Goal: Book appointment/travel/reservation

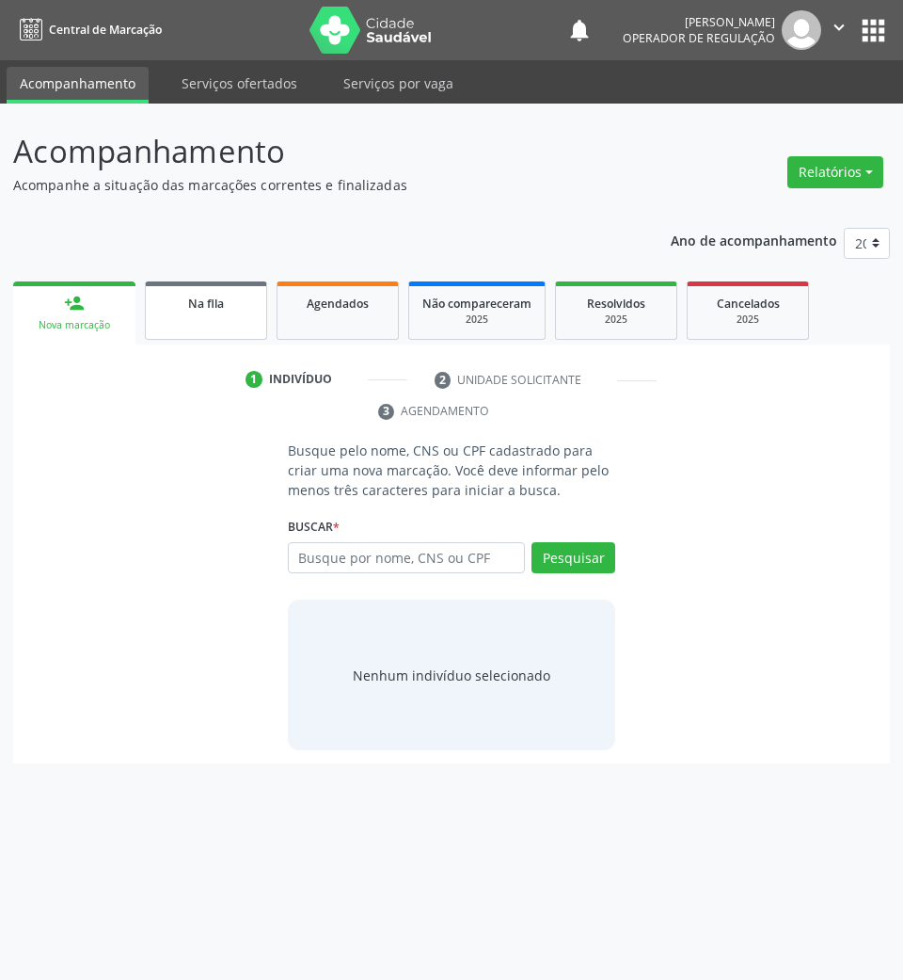
click at [198, 295] on span "Na fila" at bounding box center [206, 303] width 36 height 16
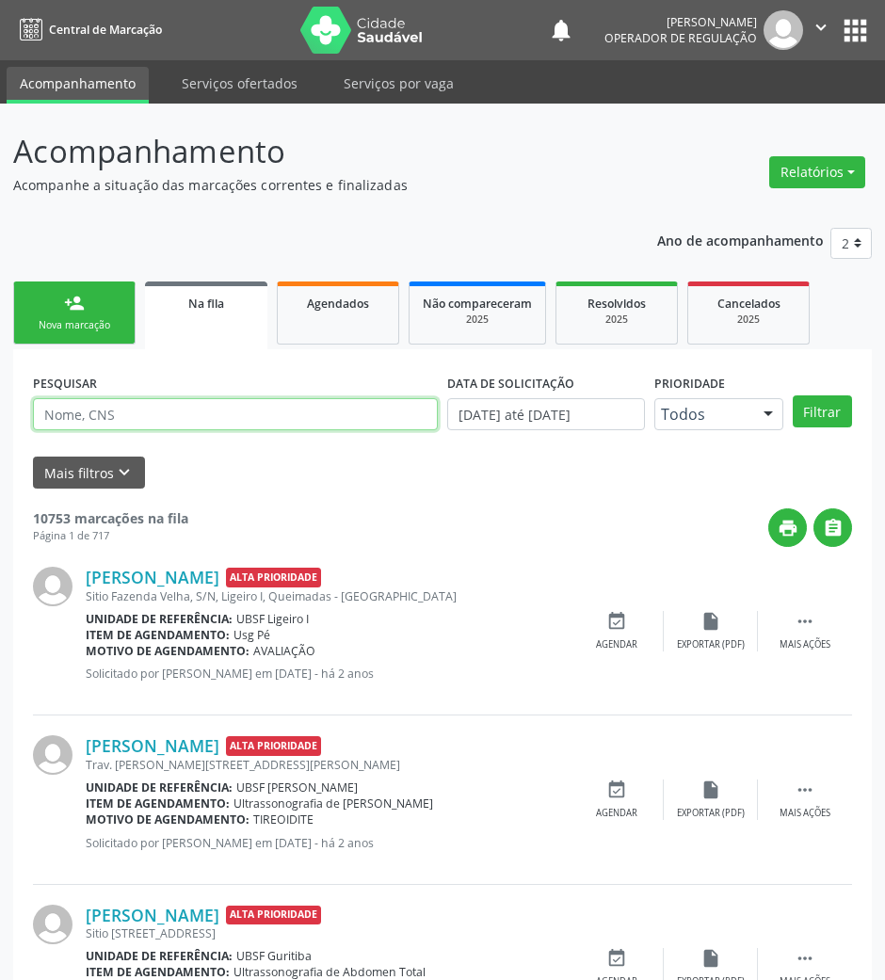
click at [388, 426] on input "text" at bounding box center [235, 414] width 405 height 32
type input "04223481479"
click at [792, 395] on button "Filtrar" at bounding box center [821, 411] width 59 height 32
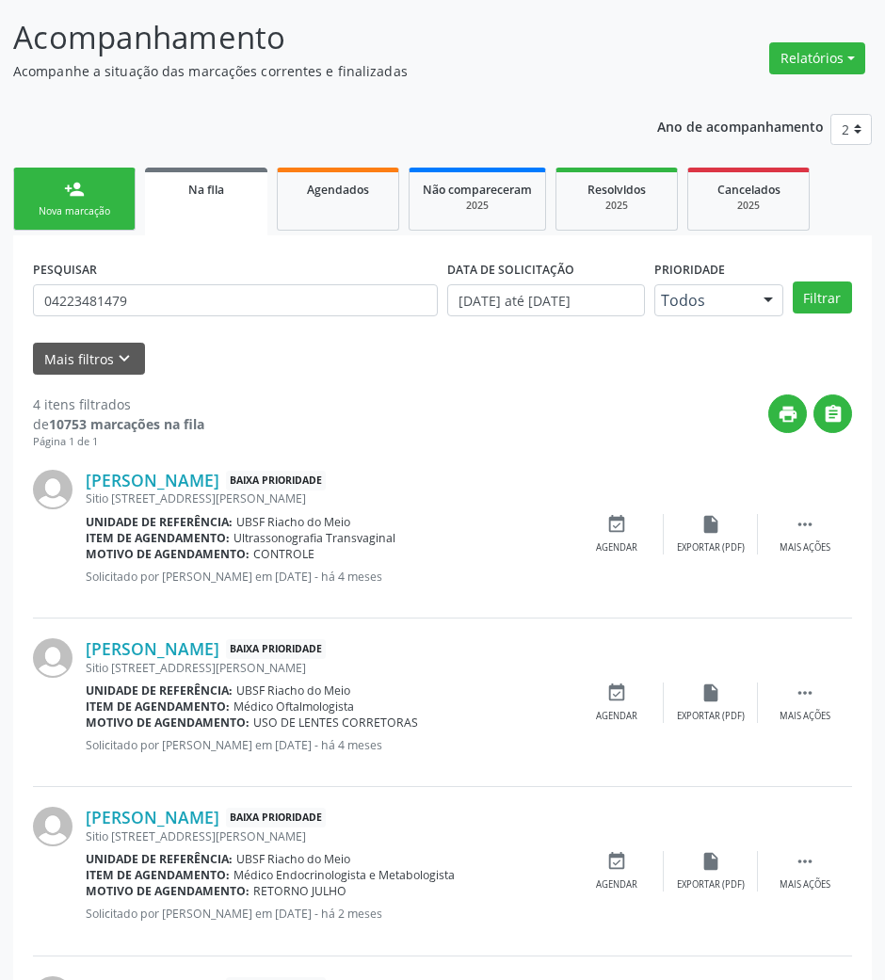
scroll to position [291, 0]
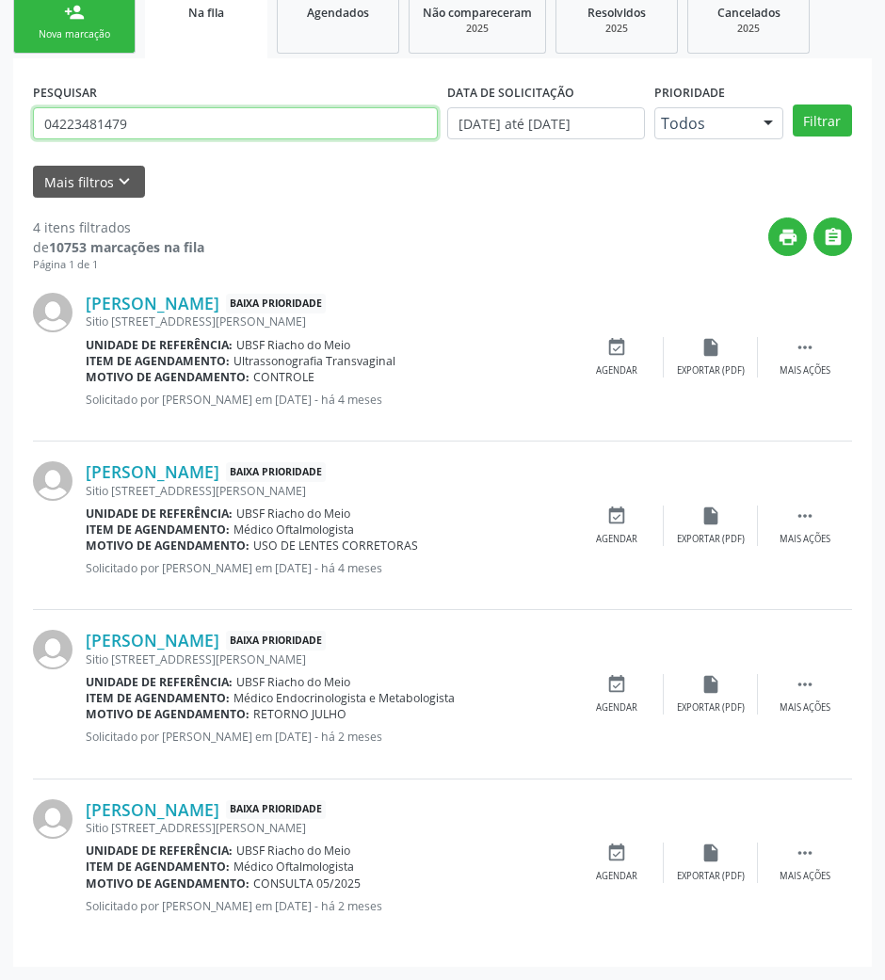
click at [171, 120] on input "04223481479" at bounding box center [235, 123] width 405 height 32
click at [170, 119] on input "04223481479" at bounding box center [235, 123] width 405 height 32
click at [614, 356] on icon "event_available" at bounding box center [616, 347] width 21 height 21
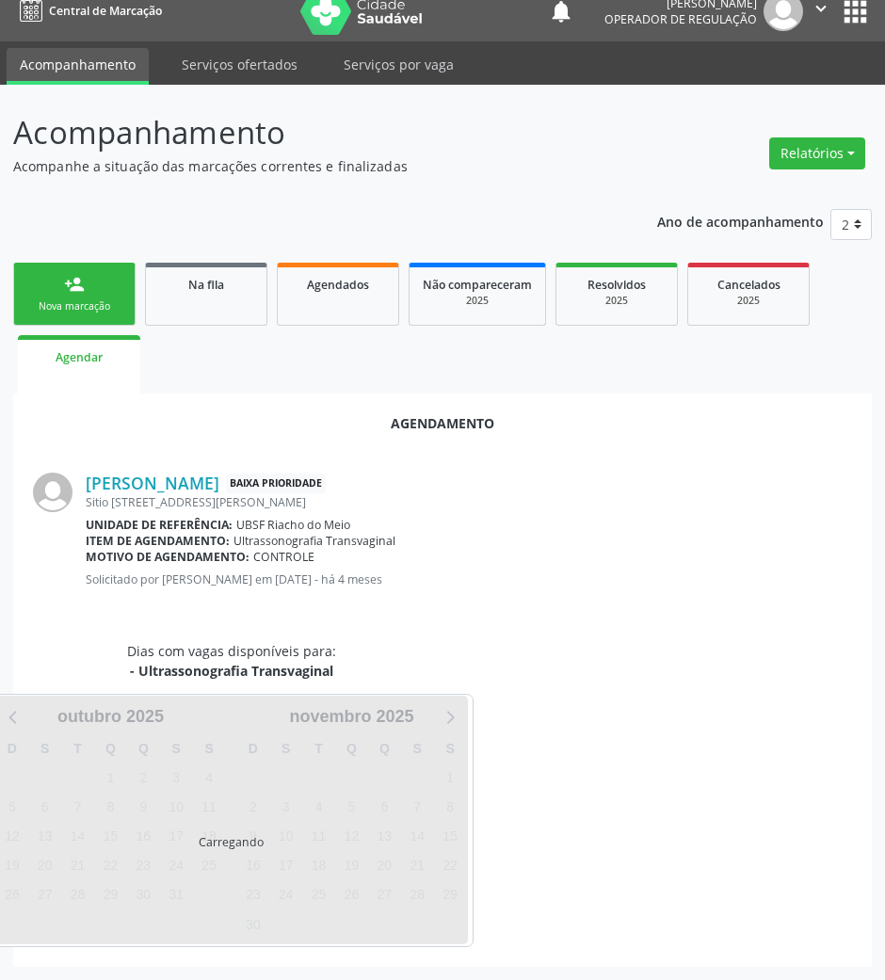
scroll to position [64, 0]
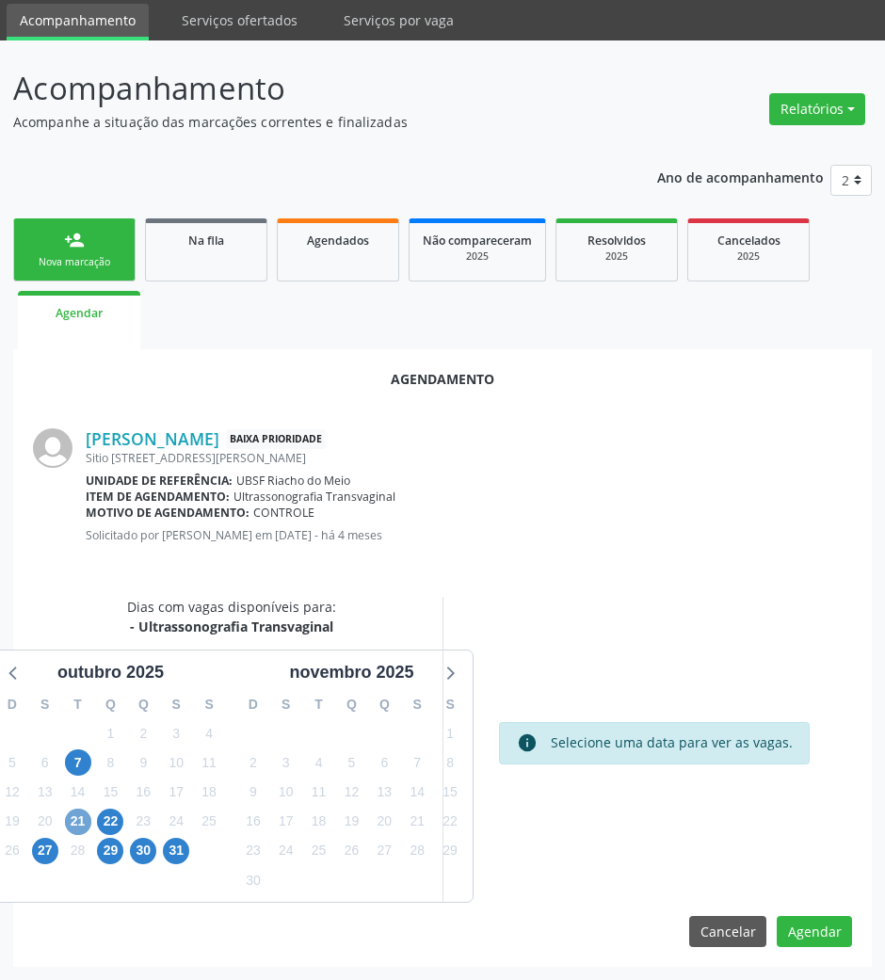
click at [77, 822] on span "21" at bounding box center [78, 821] width 26 height 26
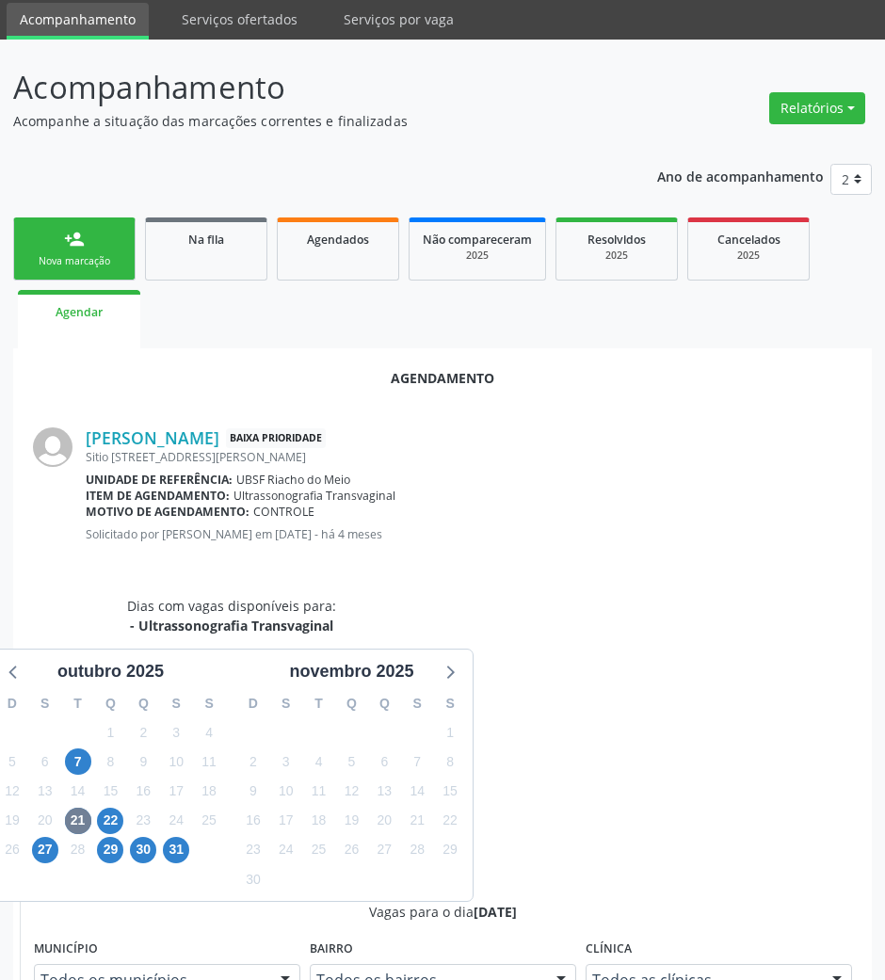
drag, startPoint x: 521, startPoint y: 939, endPoint x: 439, endPoint y: 814, distance: 150.1
radio input "true"
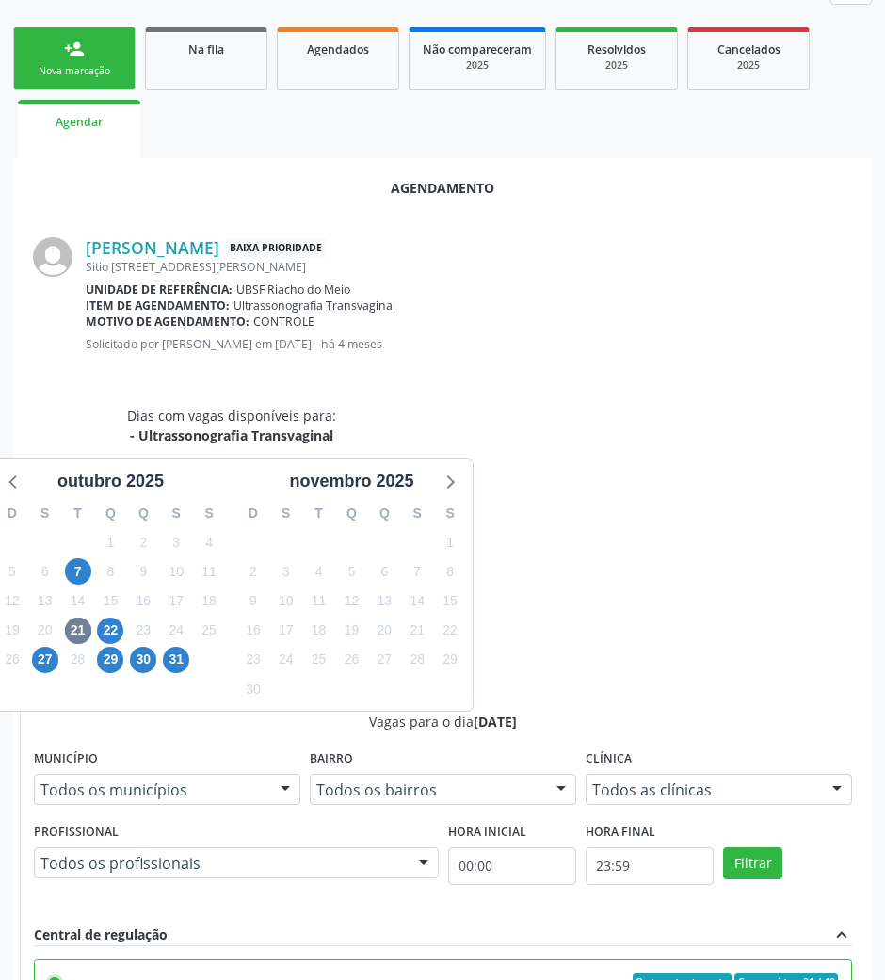
scroll to position [378, 0]
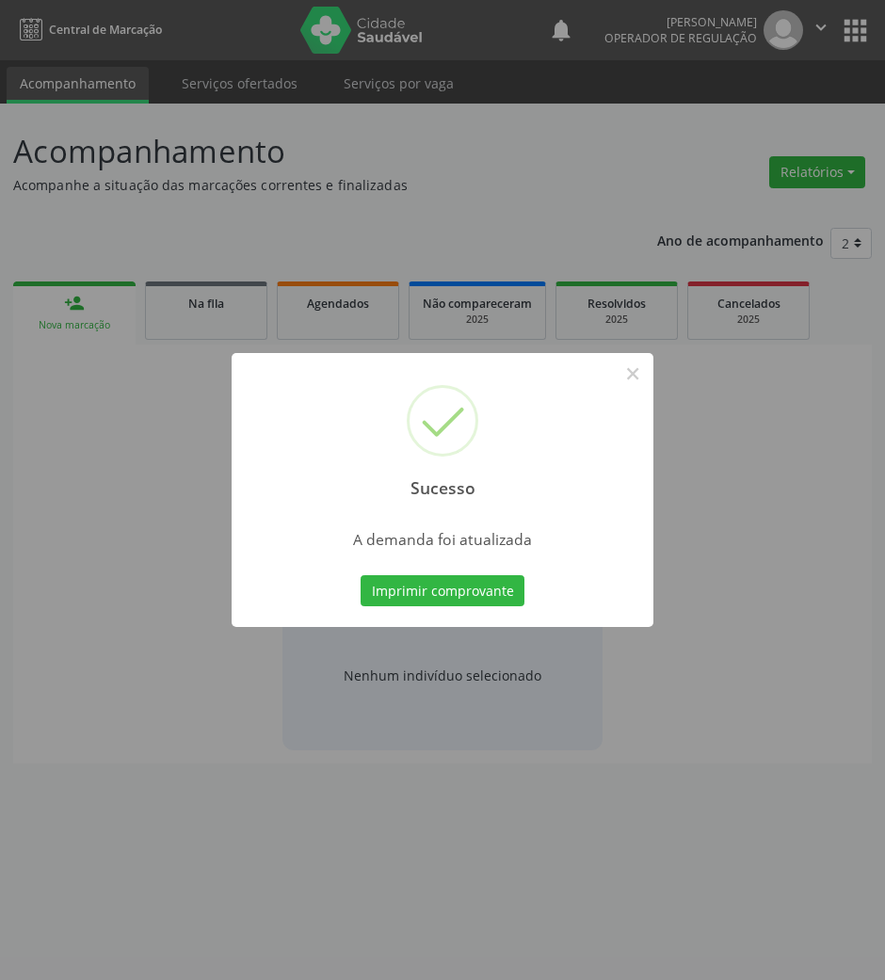
scroll to position [0, 0]
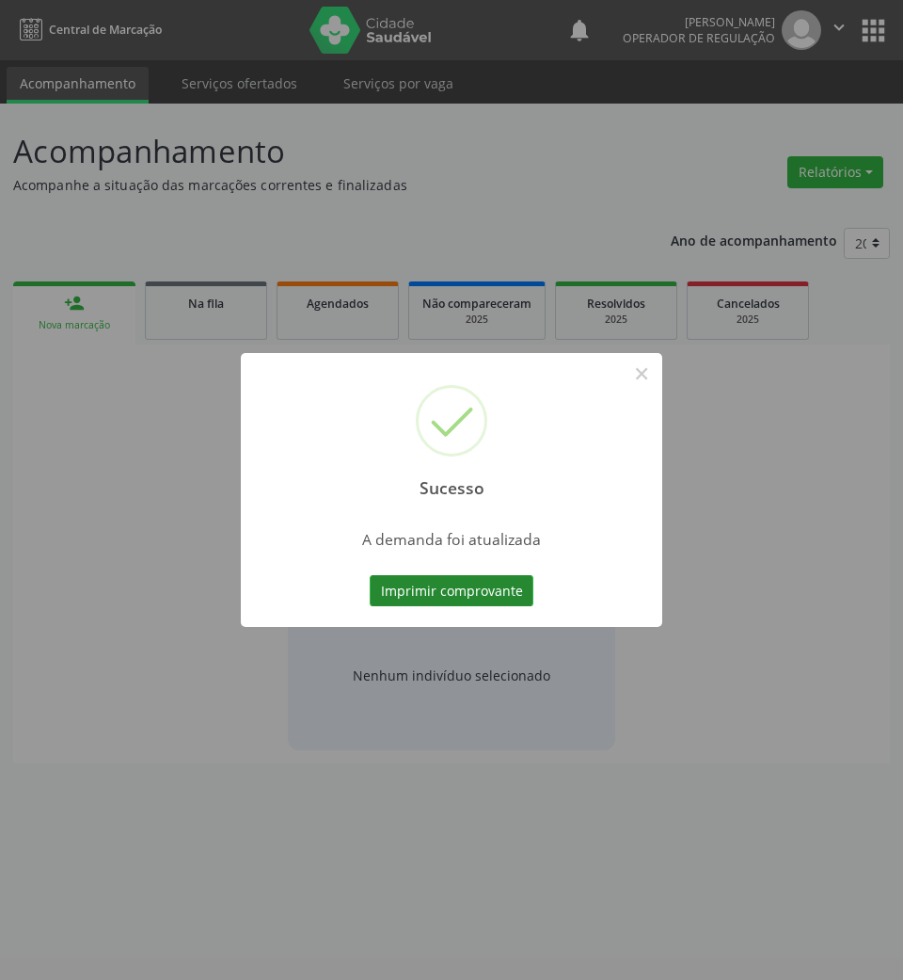
click at [472, 589] on button "Imprimir comprovante" at bounding box center [452, 591] width 164 height 32
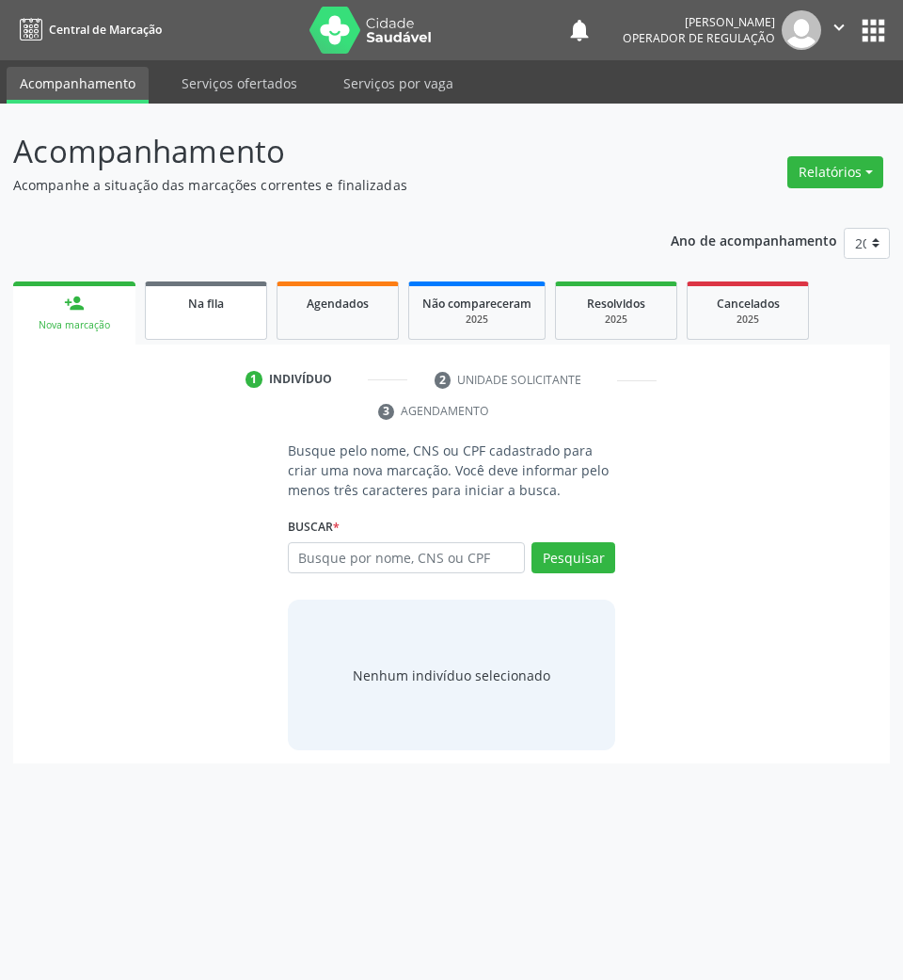
click at [184, 324] on link "Na fila" at bounding box center [206, 310] width 122 height 58
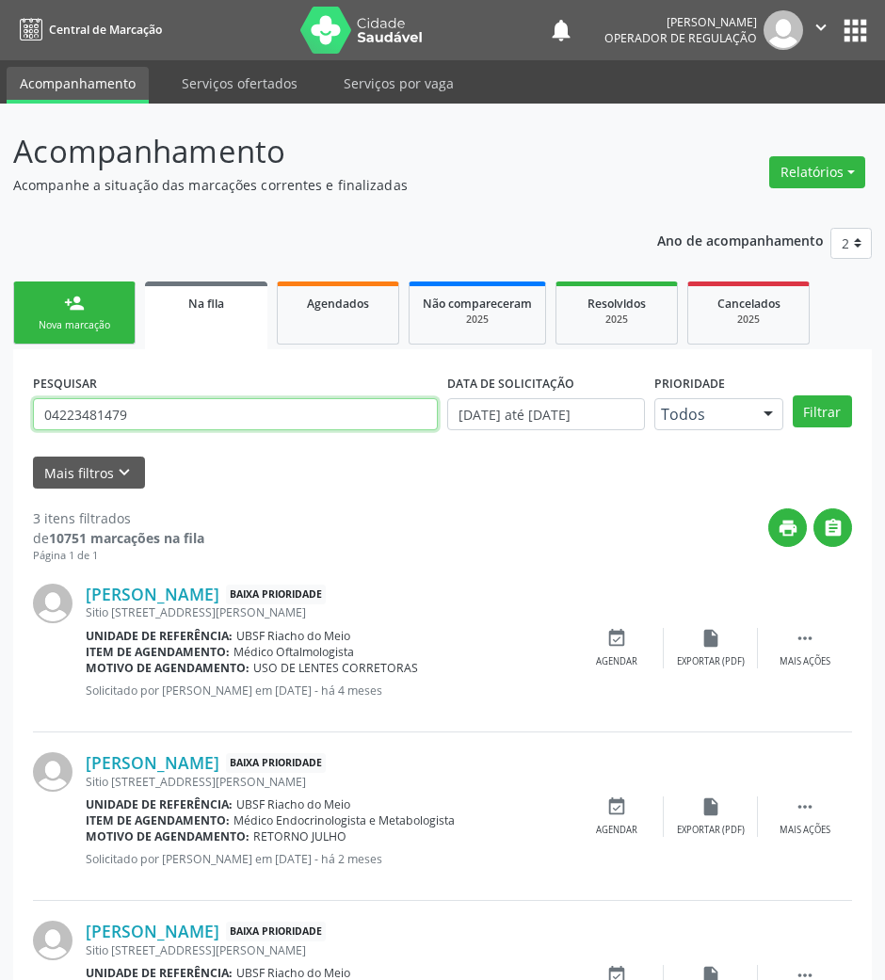
click at [337, 407] on input "04223481479" at bounding box center [235, 414] width 405 height 32
type input "3"
type input "01660933439"
click at [792, 395] on button "Filtrar" at bounding box center [821, 411] width 59 height 32
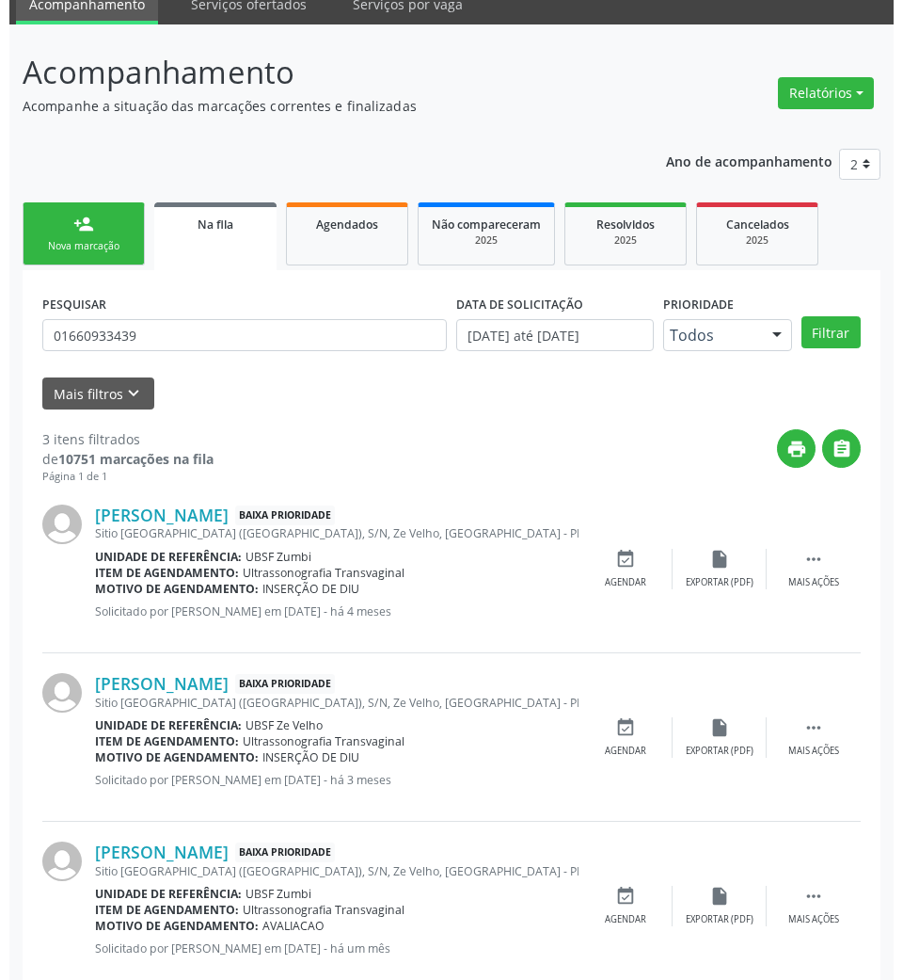
scroll to position [122, 0]
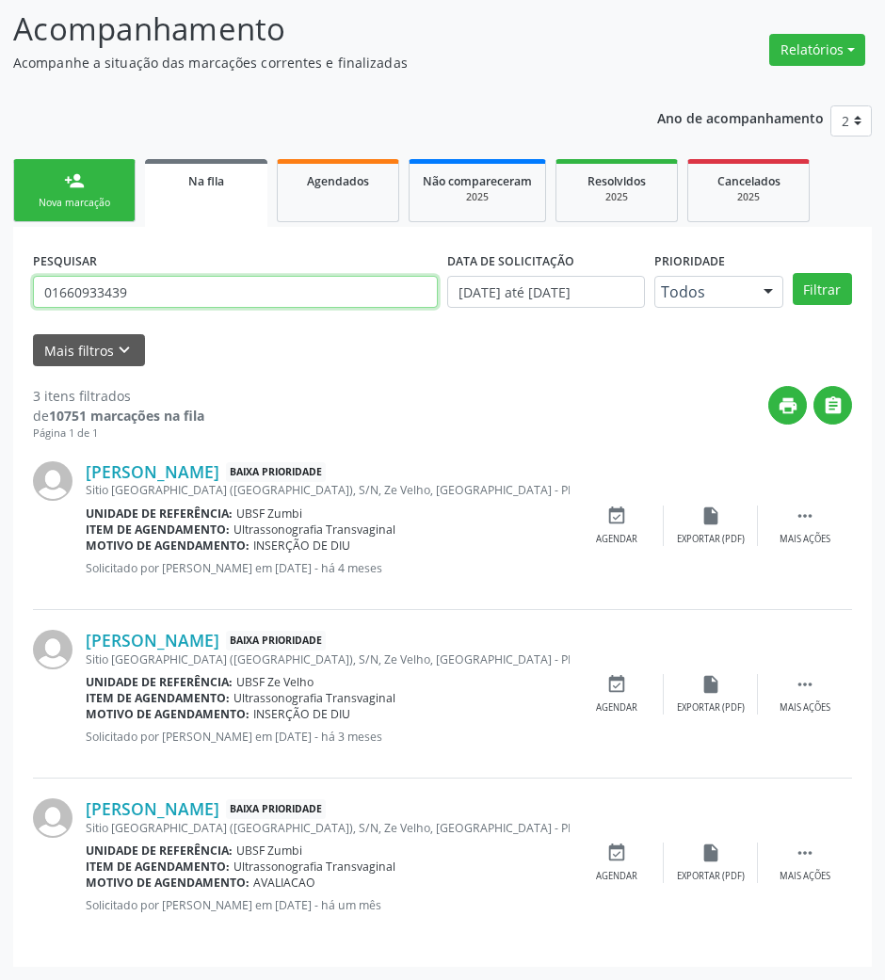
click at [220, 288] on input "01660933439" at bounding box center [235, 292] width 405 height 32
click at [220, 290] on input "01660933439" at bounding box center [235, 292] width 405 height 32
click at [208, 305] on input "01660933439" at bounding box center [235, 292] width 405 height 32
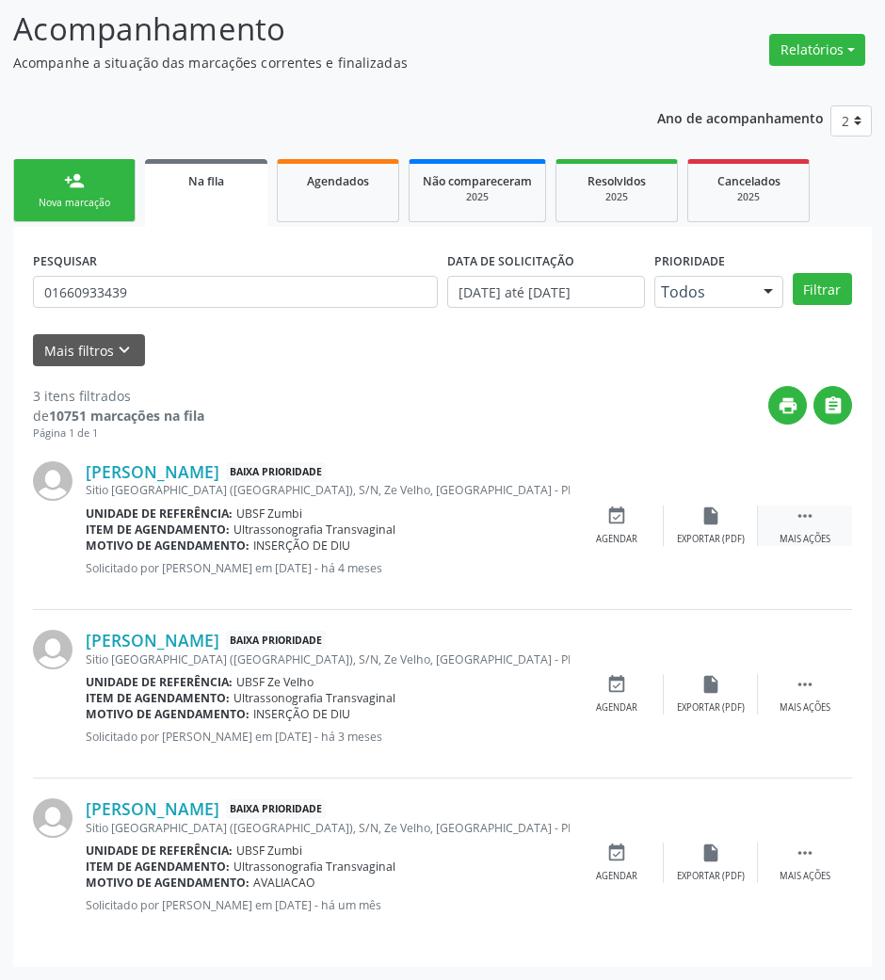
click at [798, 524] on icon "" at bounding box center [804, 515] width 21 height 21
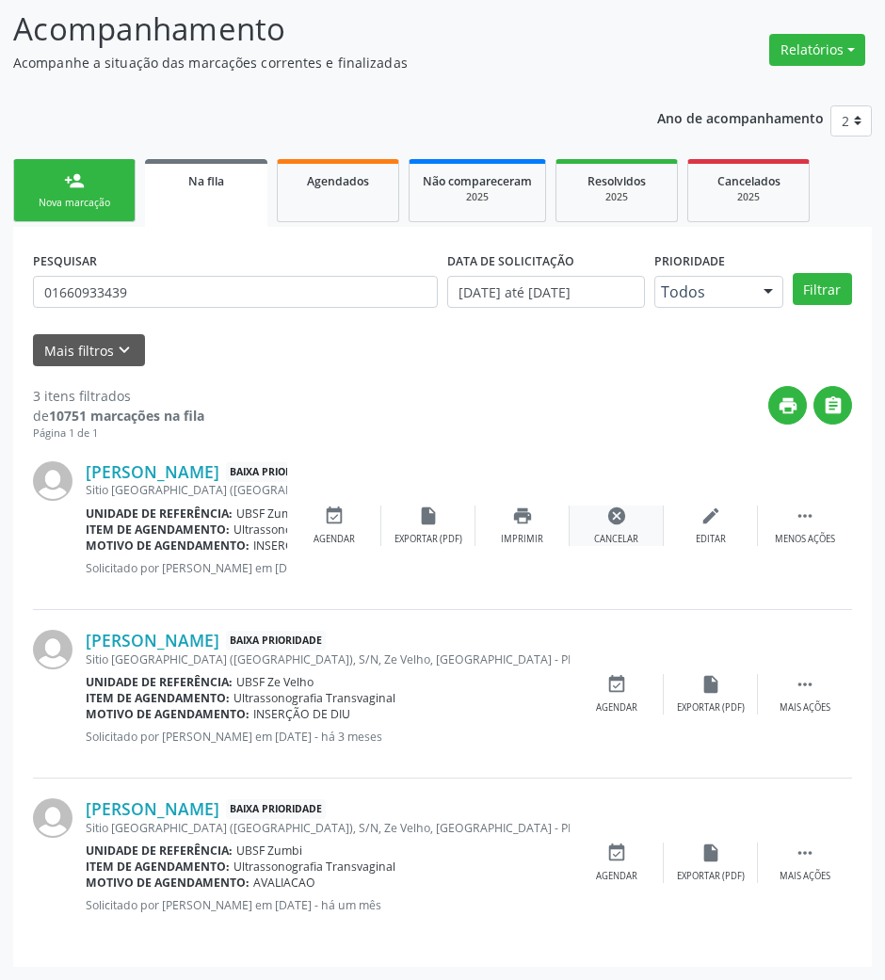
click at [629, 523] on div "cancel Cancelar" at bounding box center [616, 525] width 94 height 40
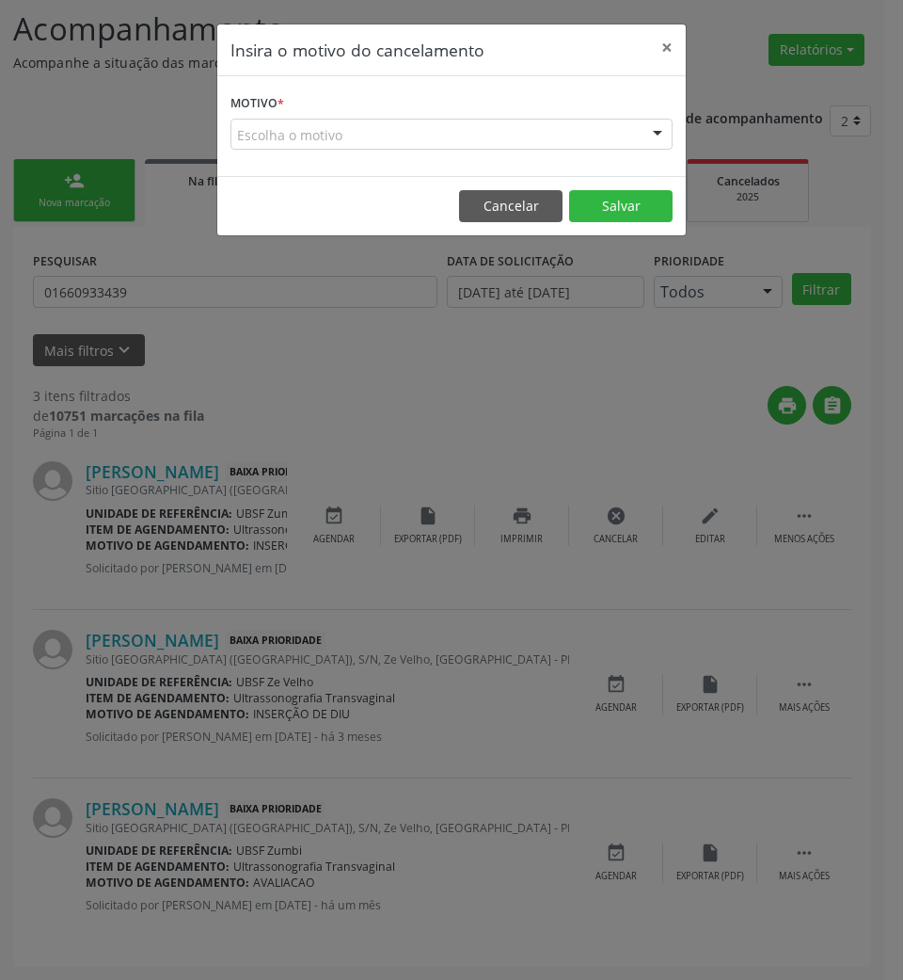
click at [595, 126] on div "Escolha o motivo" at bounding box center [452, 135] width 442 height 32
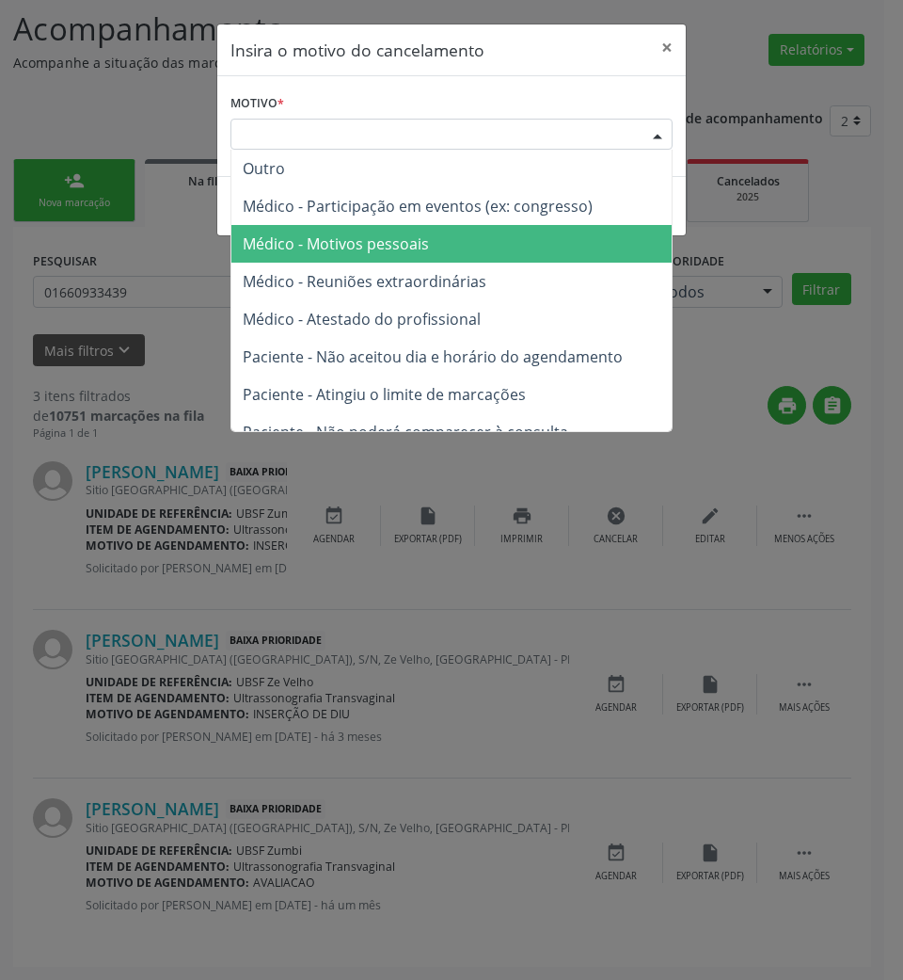
click at [513, 252] on span "Médico - Motivos pessoais" at bounding box center [452, 244] width 440 height 38
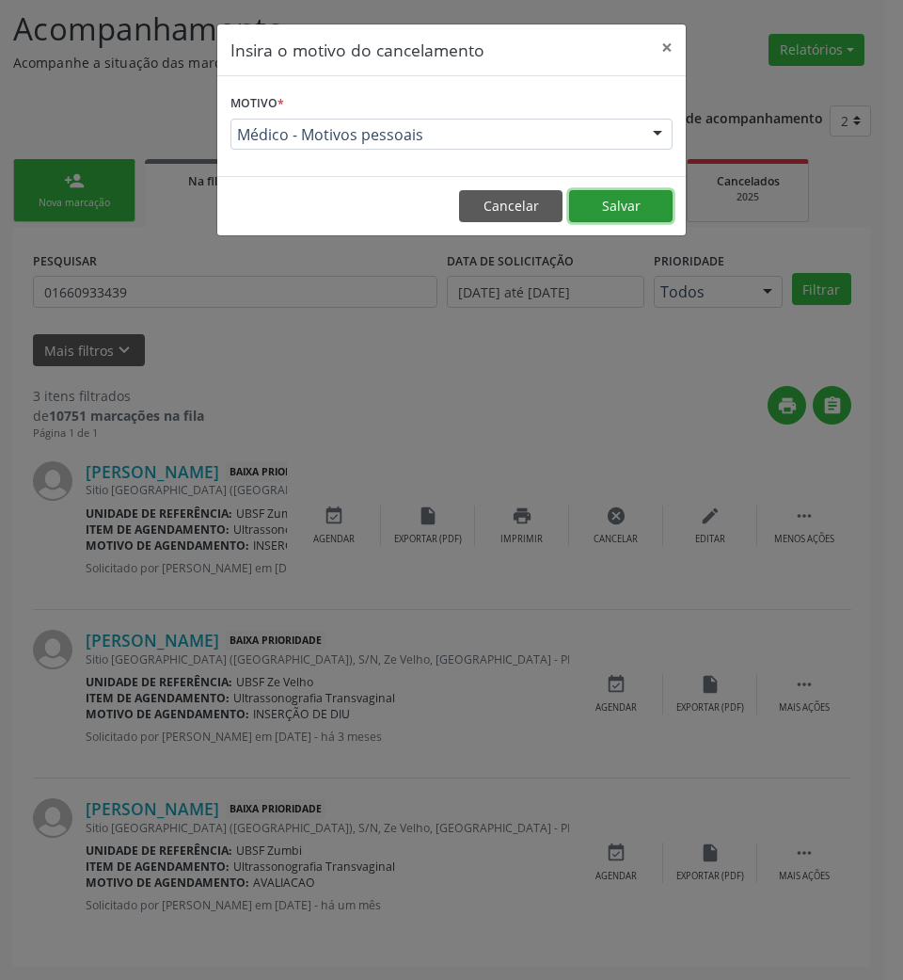
click at [610, 211] on button "Salvar" at bounding box center [621, 206] width 104 height 32
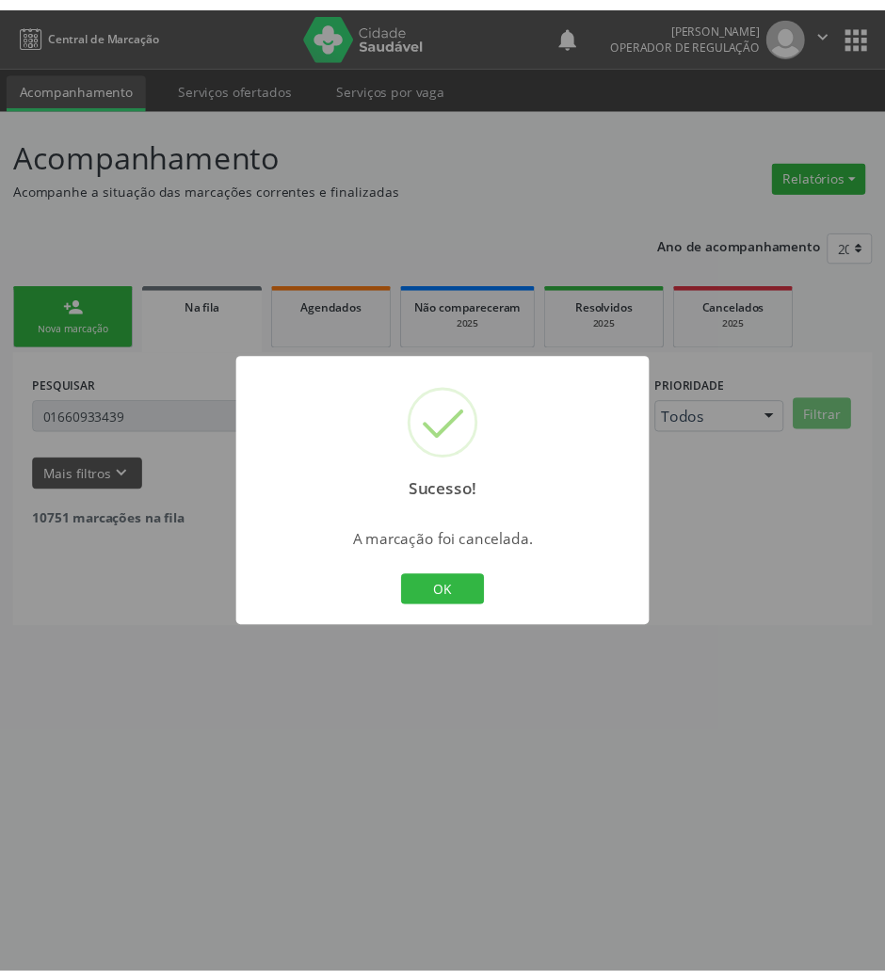
scroll to position [0, 0]
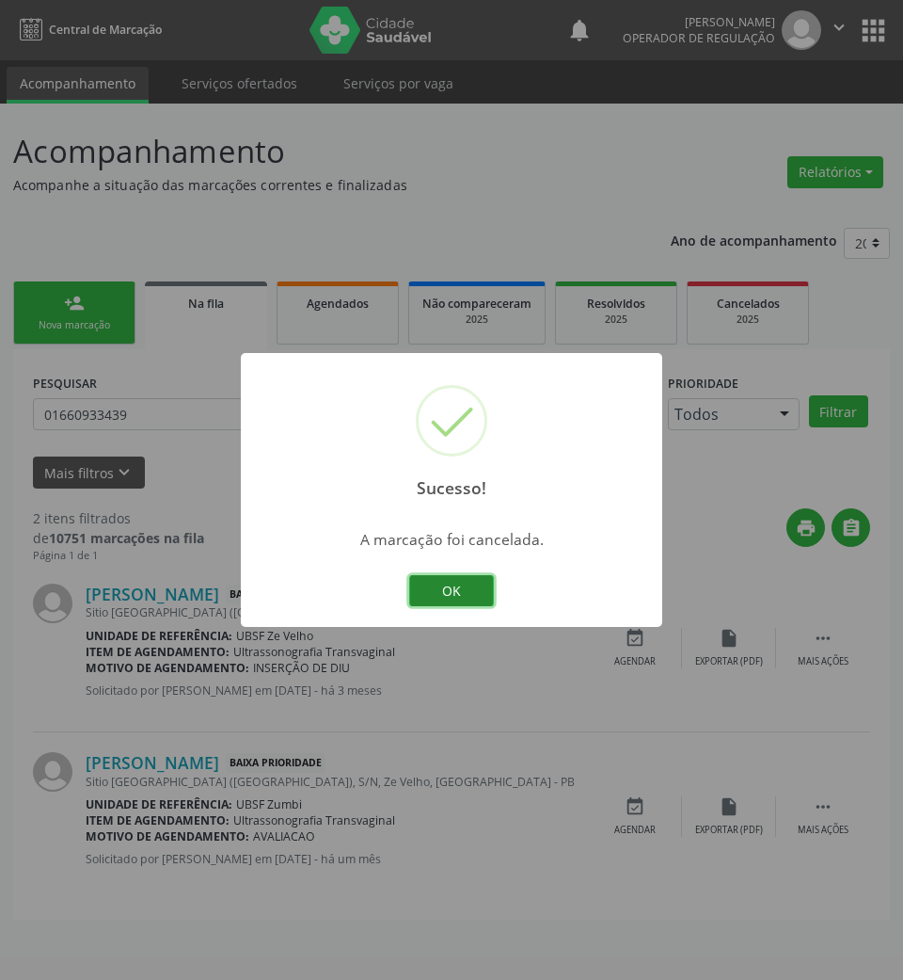
click at [444, 576] on button "OK" at bounding box center [451, 591] width 85 height 32
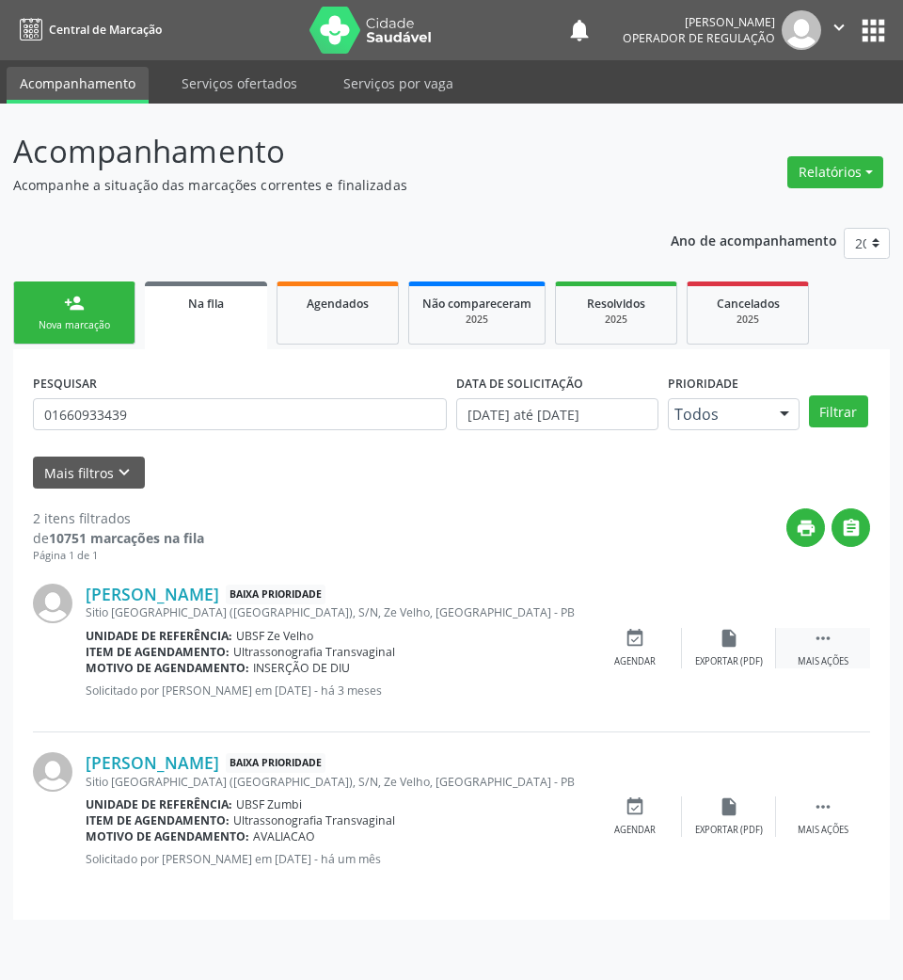
click at [811, 646] on div " Mais ações" at bounding box center [823, 648] width 94 height 40
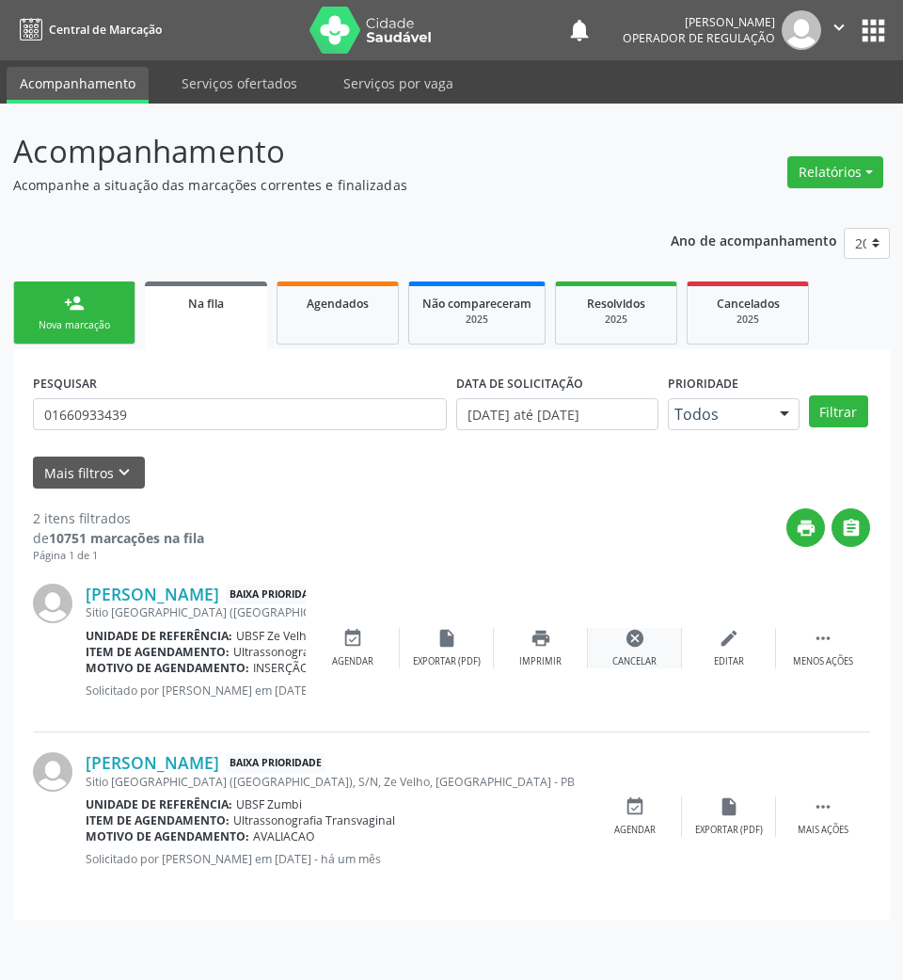
click at [610, 655] on div "cancel Cancelar" at bounding box center [635, 648] width 94 height 40
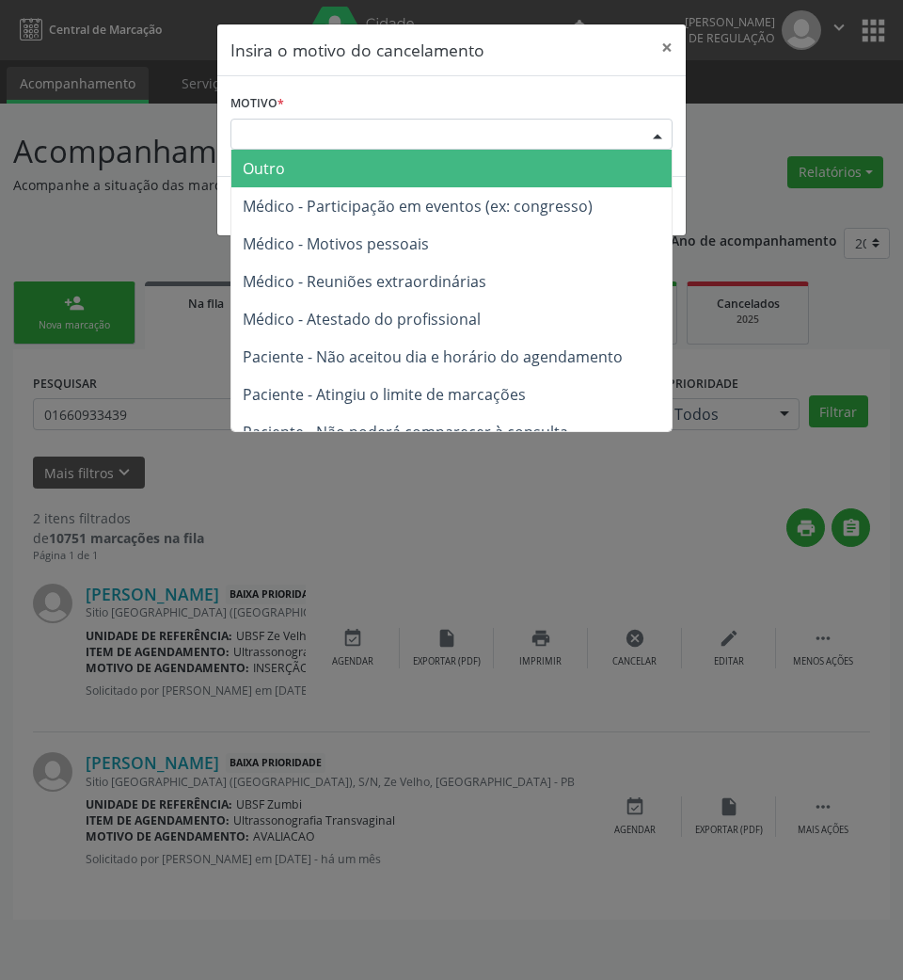
click at [536, 126] on div "Escolha o motivo" at bounding box center [452, 135] width 442 height 32
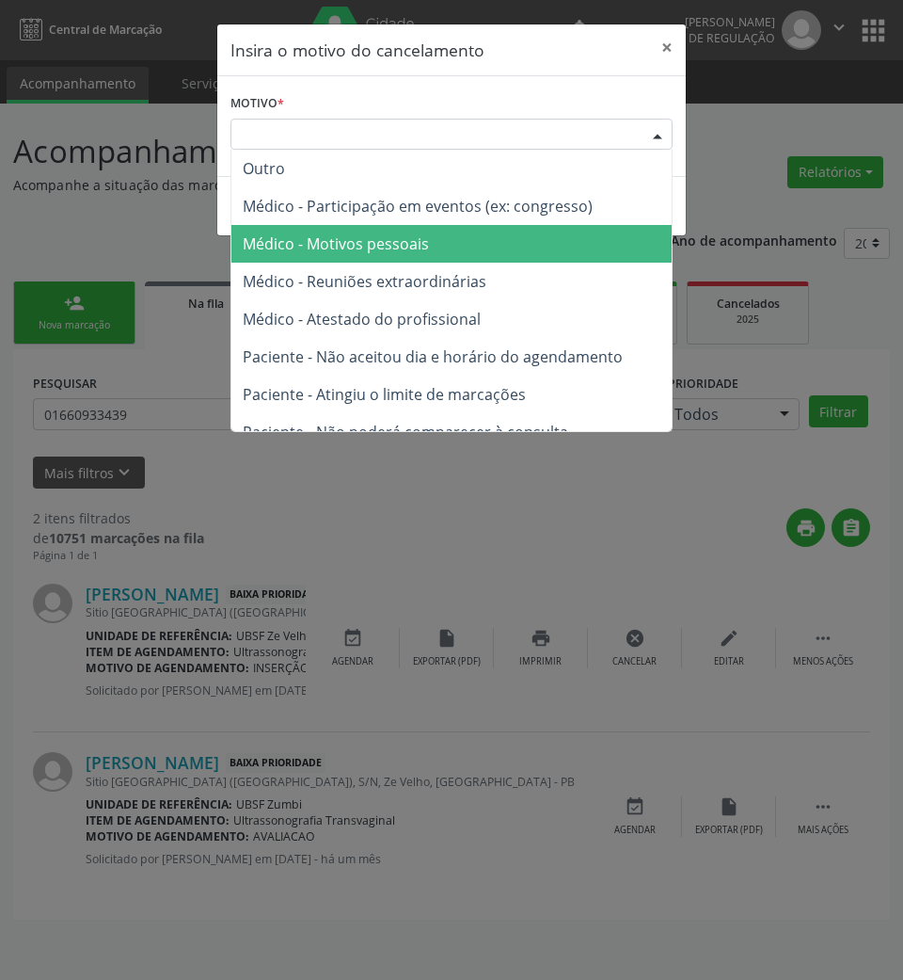
click at [464, 249] on span "Médico - Motivos pessoais" at bounding box center [452, 244] width 440 height 38
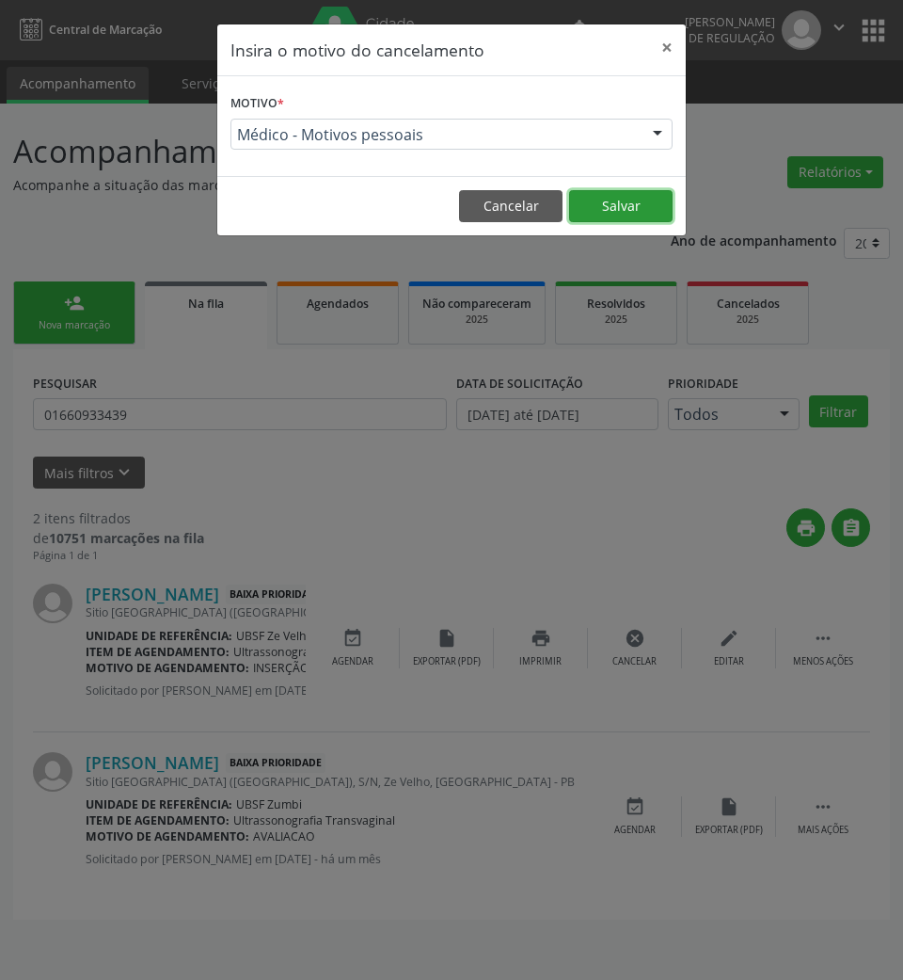
click at [615, 213] on button "Salvar" at bounding box center [621, 206] width 104 height 32
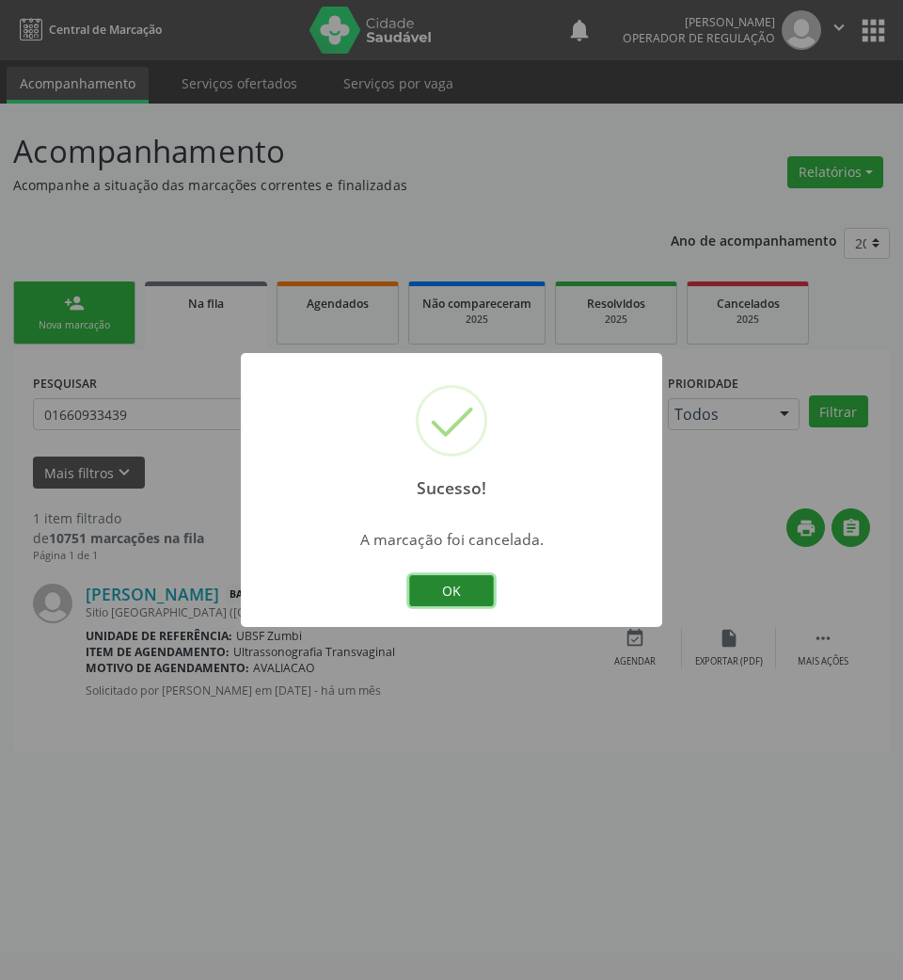
click at [433, 599] on button "OK" at bounding box center [451, 591] width 85 height 32
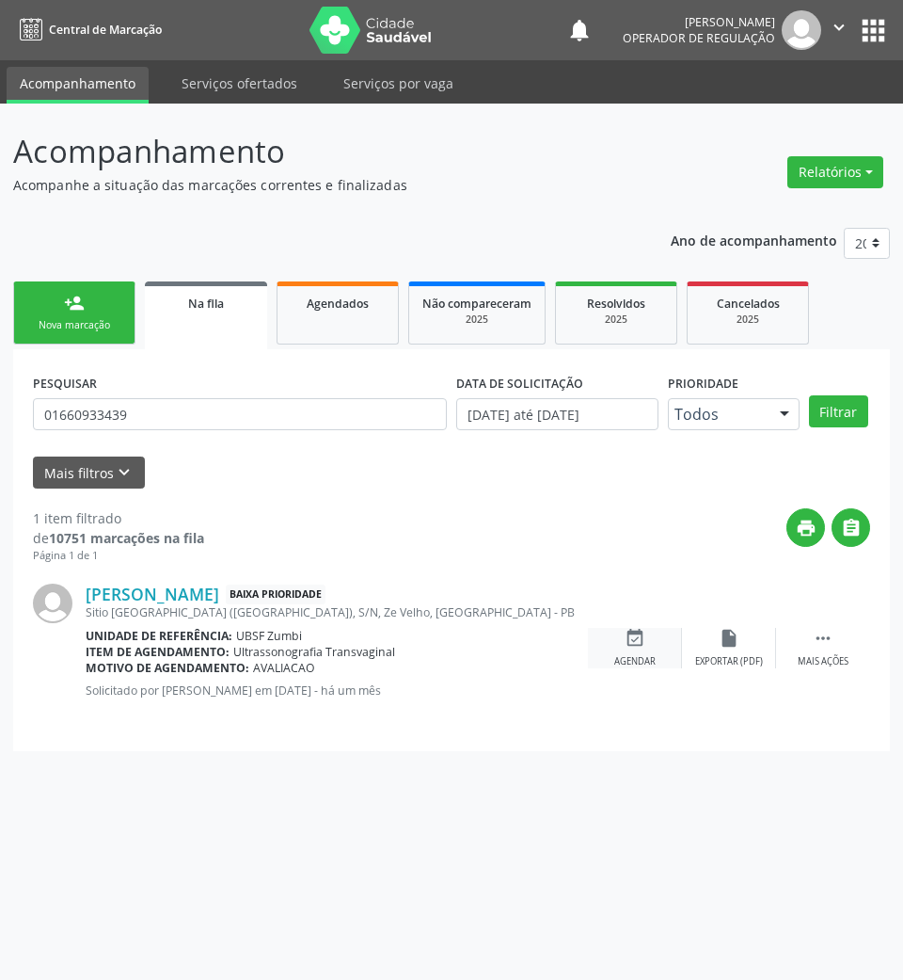
click at [614, 638] on div "event_available Agendar" at bounding box center [635, 648] width 94 height 40
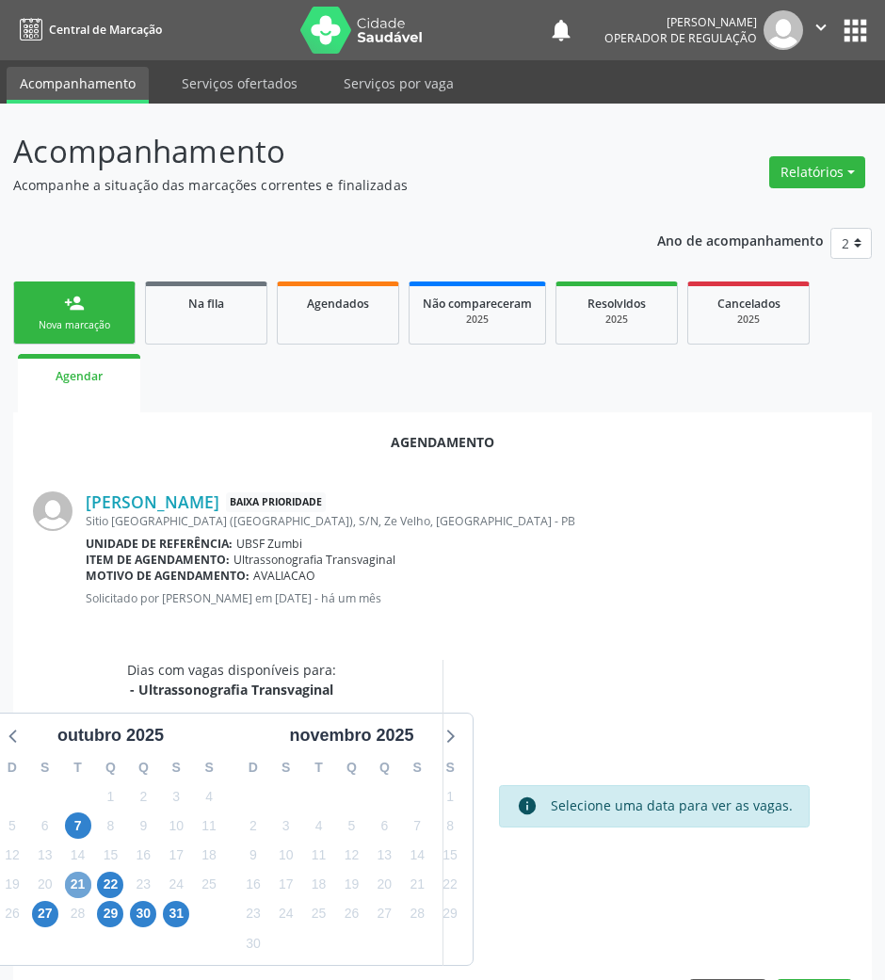
click at [73, 889] on span "21" at bounding box center [78, 884] width 26 height 26
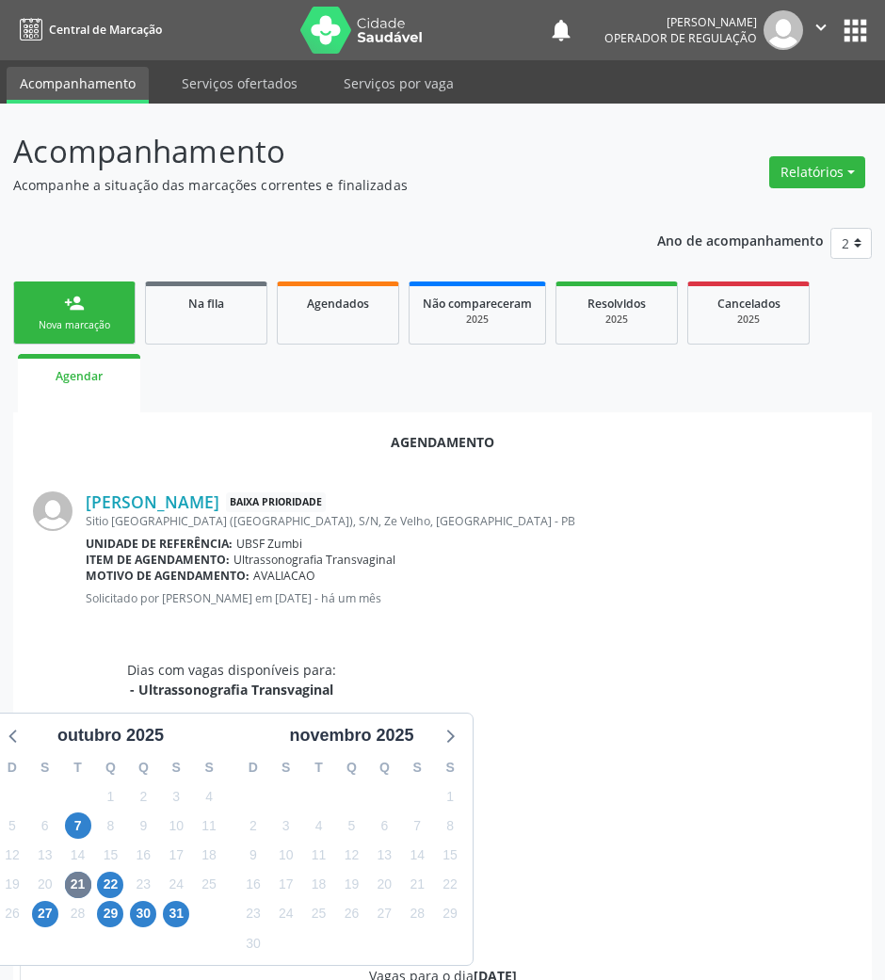
radio input "true"
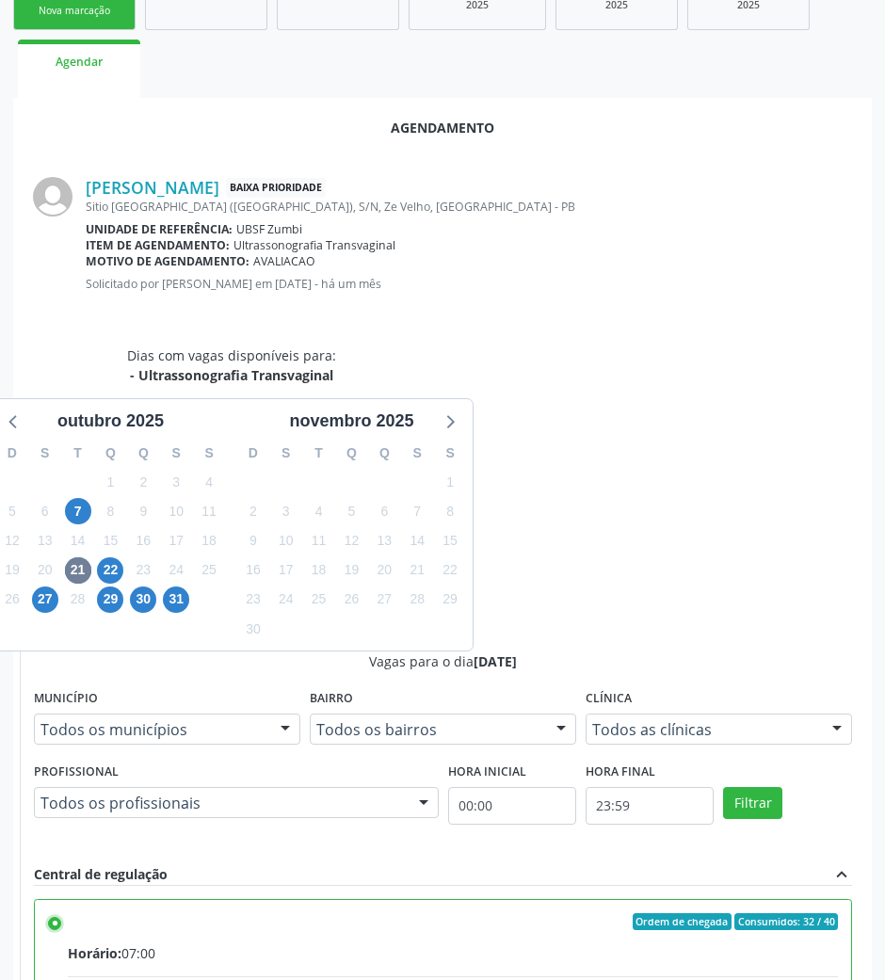
scroll to position [378, 0]
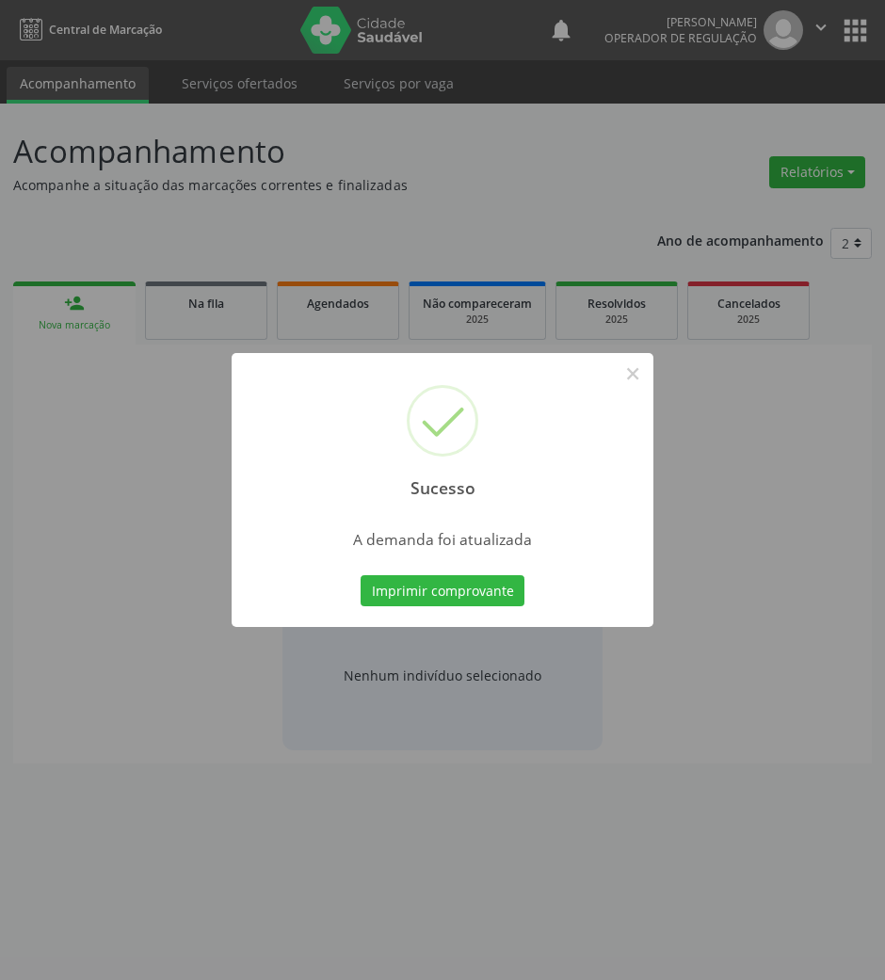
scroll to position [0, 0]
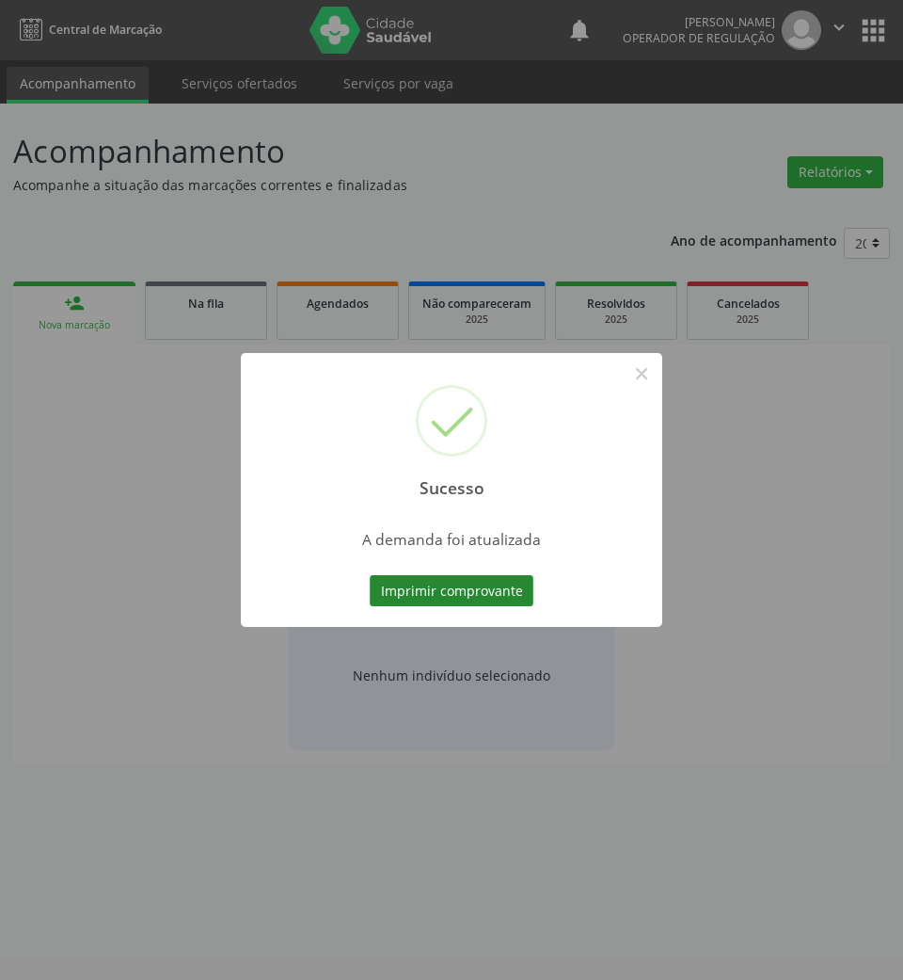
click at [449, 593] on button "Imprimir comprovante" at bounding box center [452, 591] width 164 height 32
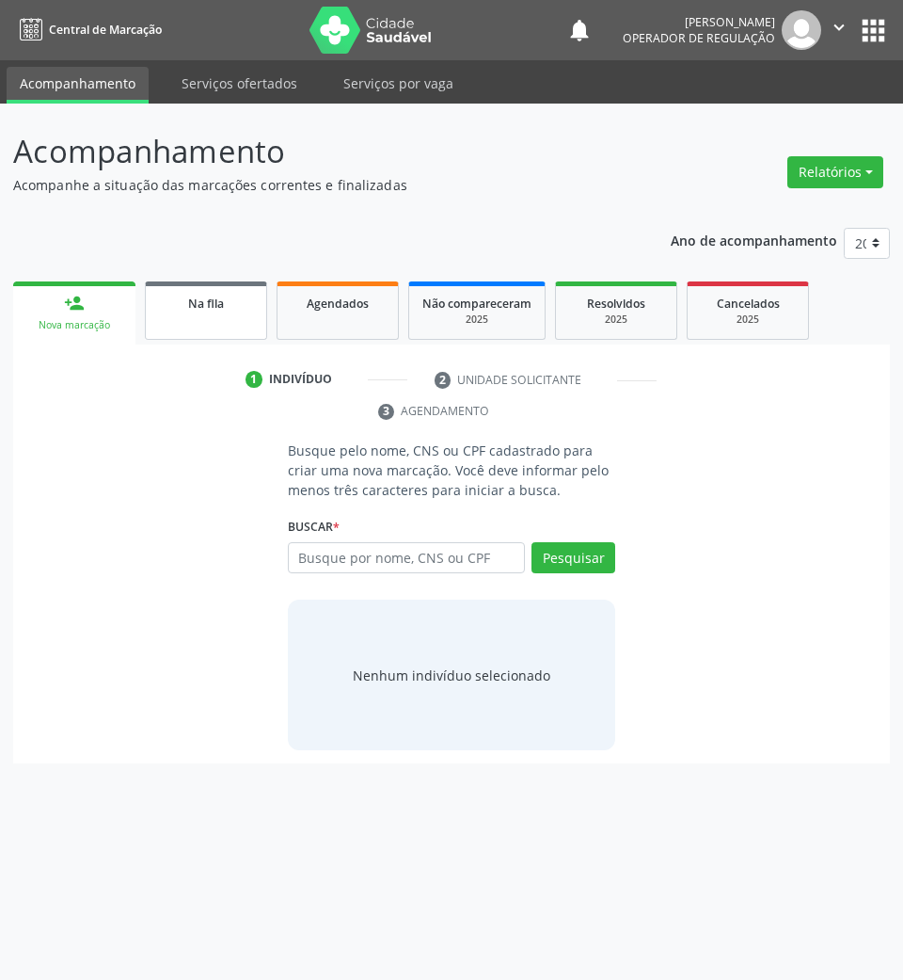
click at [234, 333] on link "Na fila" at bounding box center [206, 310] width 122 height 58
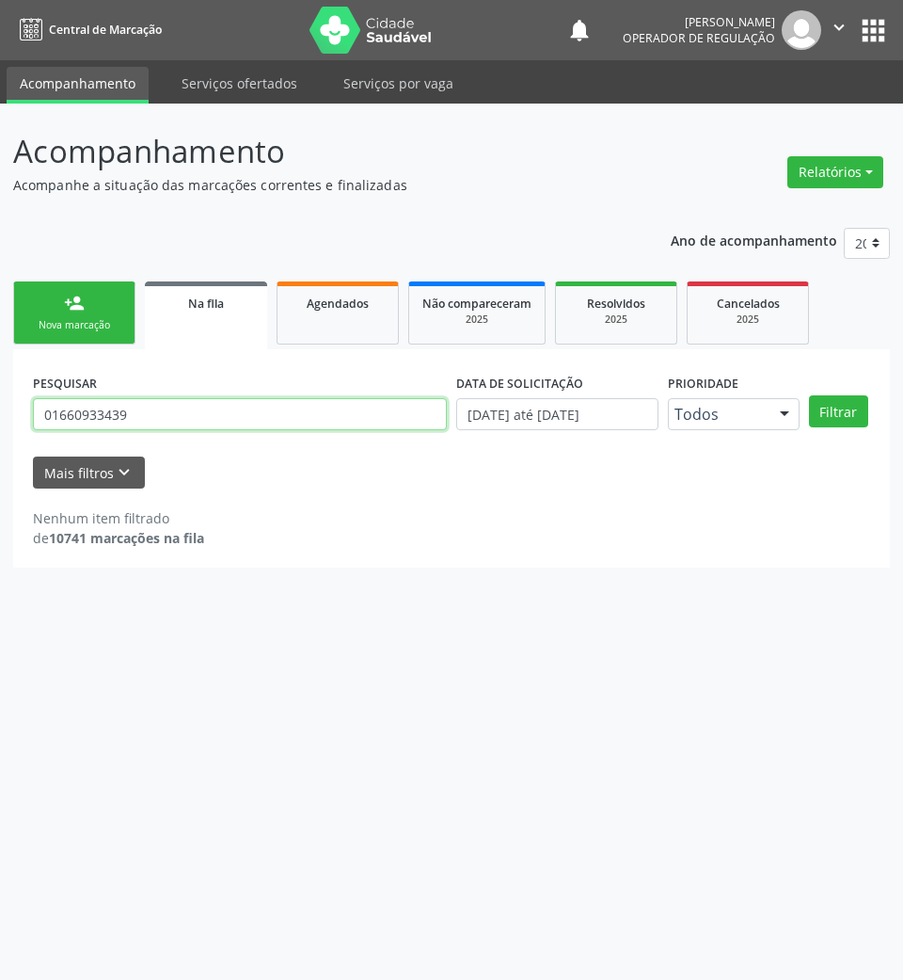
click at [196, 408] on input "01660933439" at bounding box center [240, 414] width 414 height 32
type input "04257078731"
click at [809, 395] on button "Filtrar" at bounding box center [838, 411] width 59 height 32
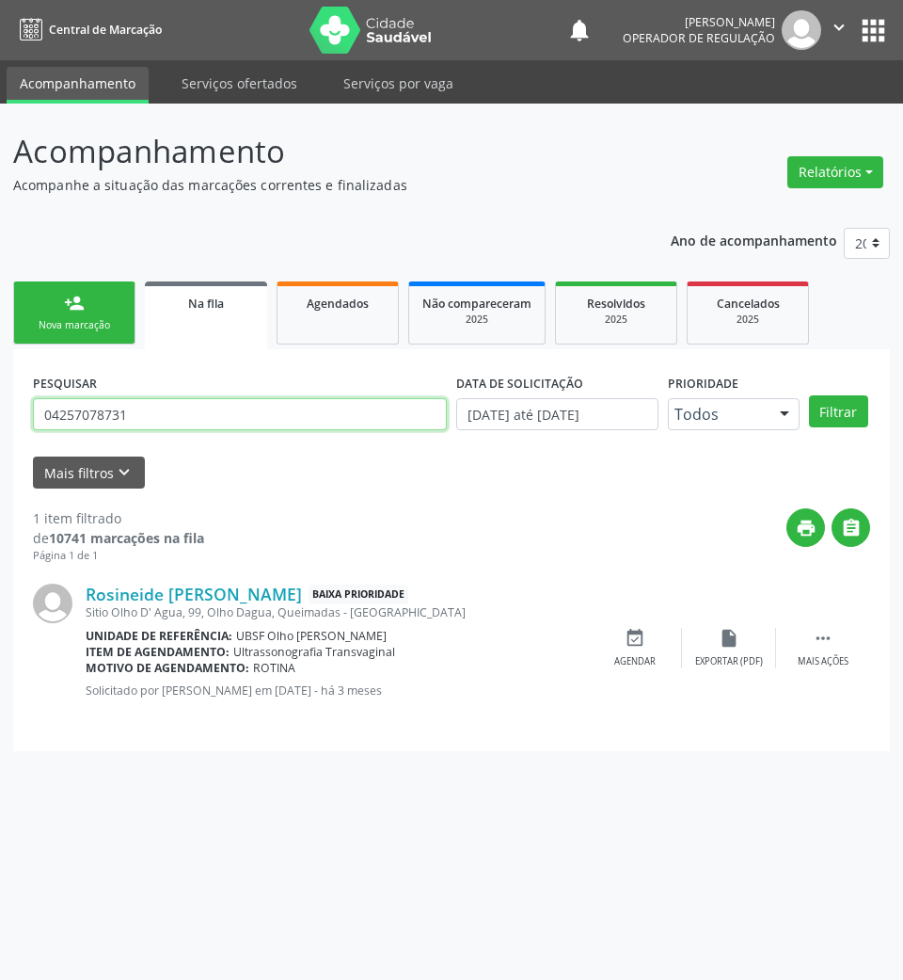
click at [194, 412] on input "04257078731" at bounding box center [240, 414] width 414 height 32
click at [638, 647] on icon "event_available" at bounding box center [635, 638] width 21 height 21
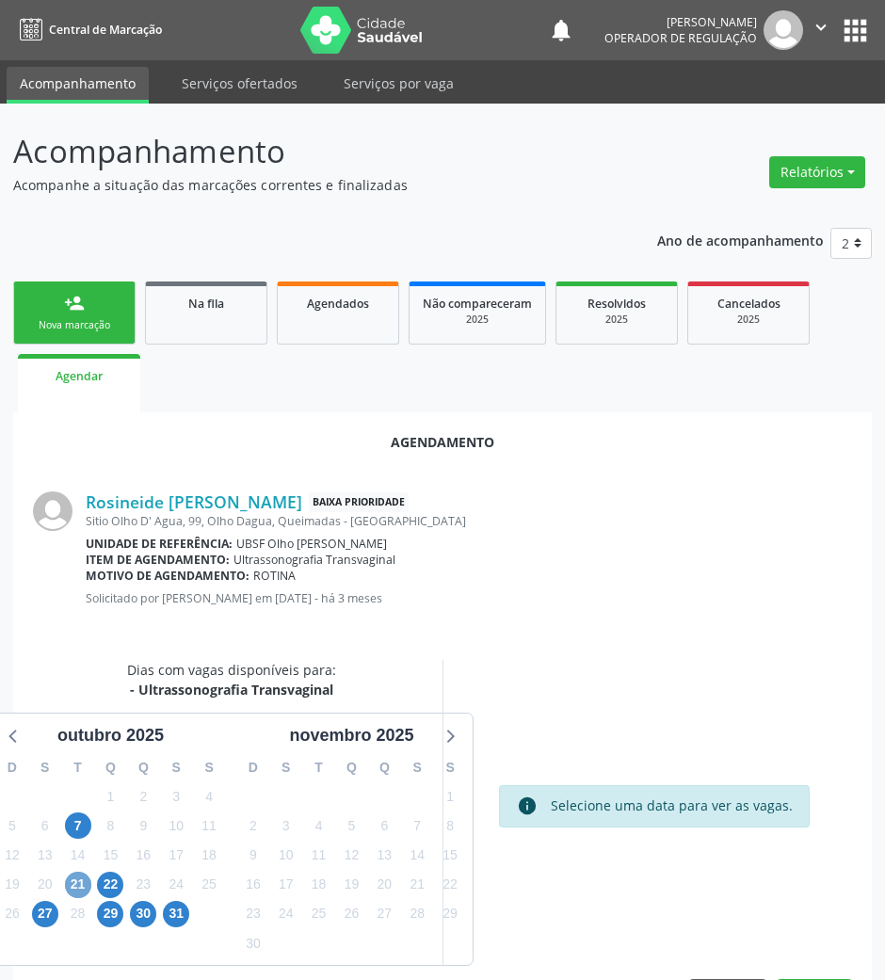
click at [75, 881] on span "21" at bounding box center [78, 884] width 26 height 26
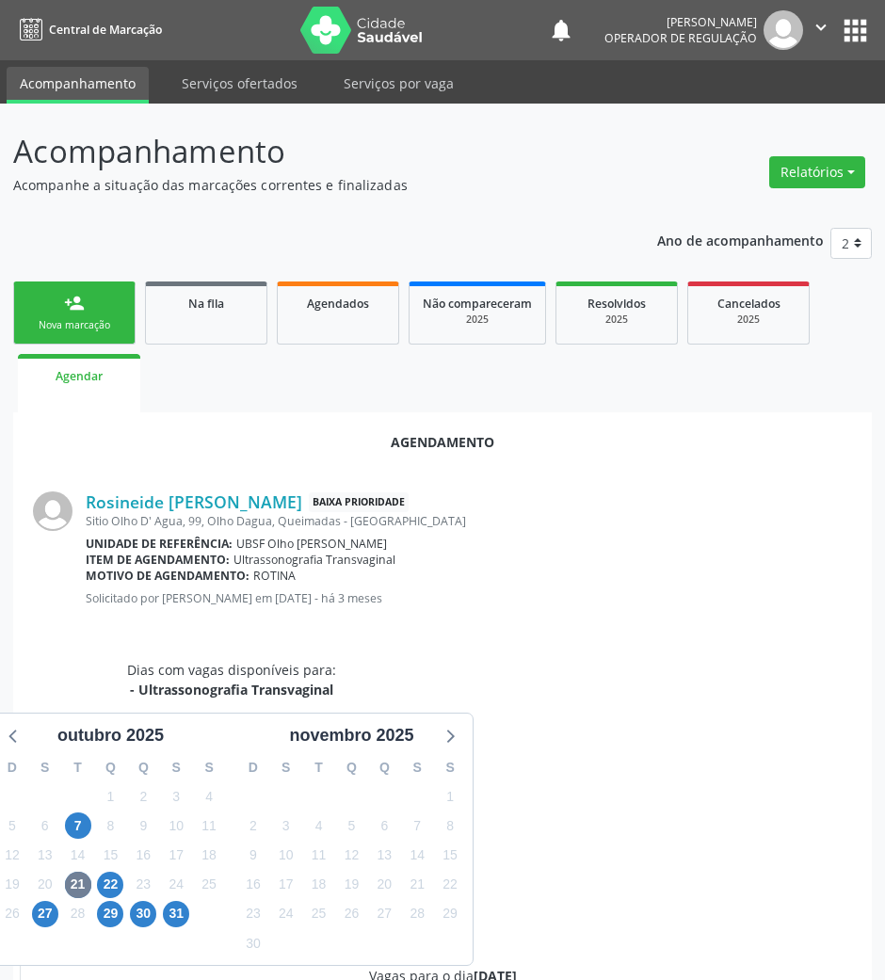
radio input "true"
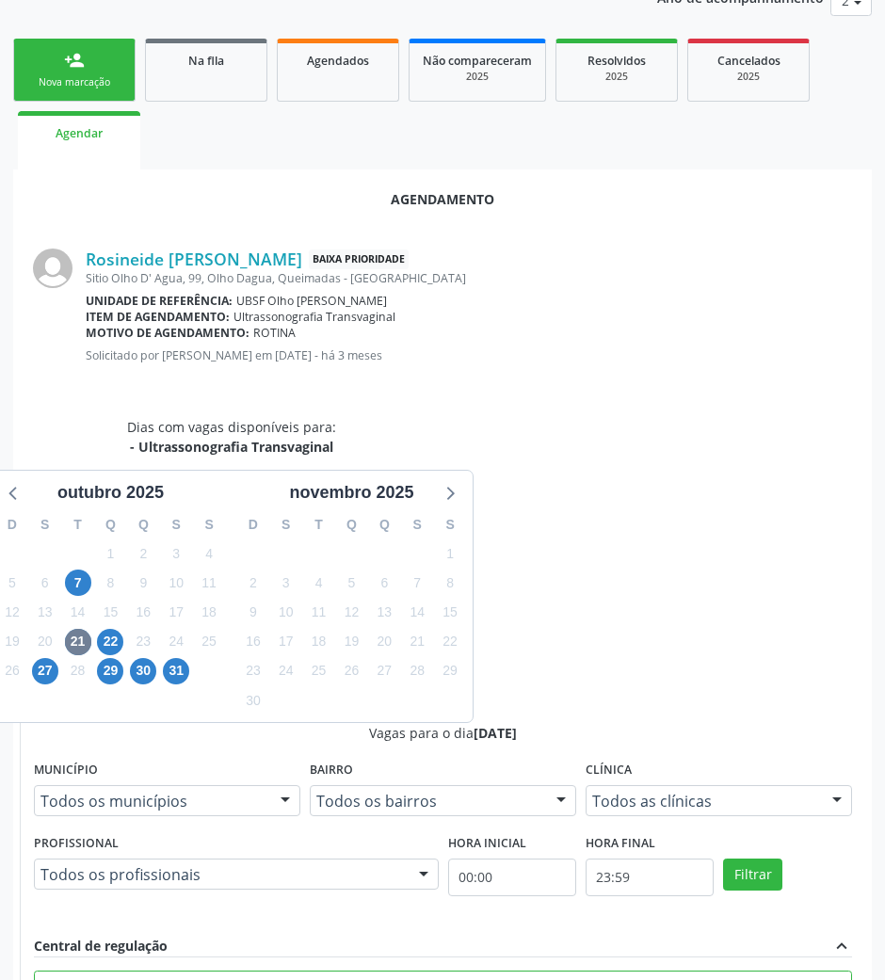
scroll to position [378, 0]
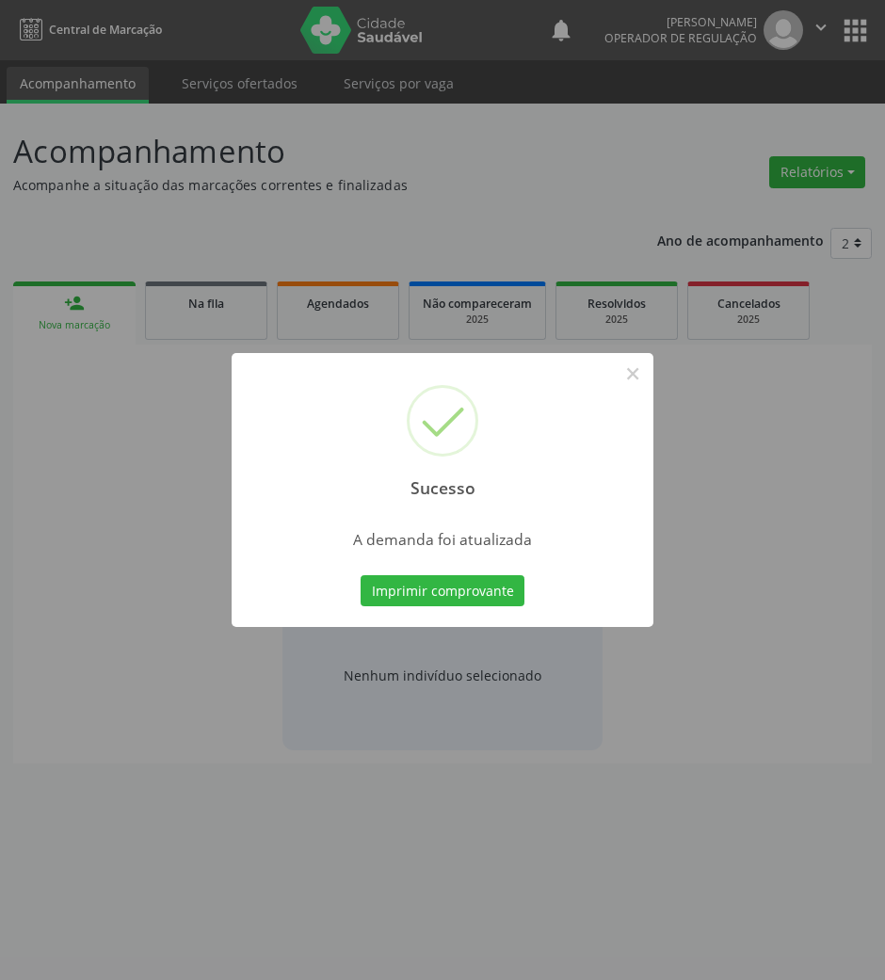
scroll to position [0, 0]
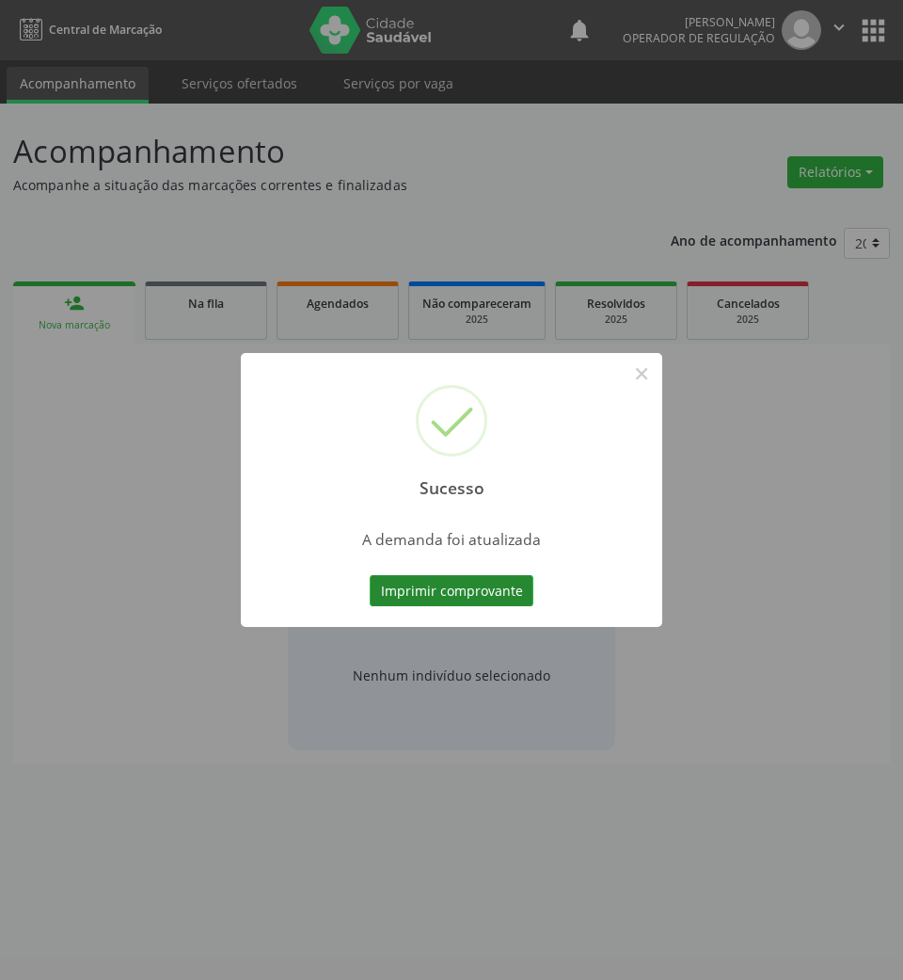
click at [493, 583] on button "Imprimir comprovante" at bounding box center [452, 591] width 164 height 32
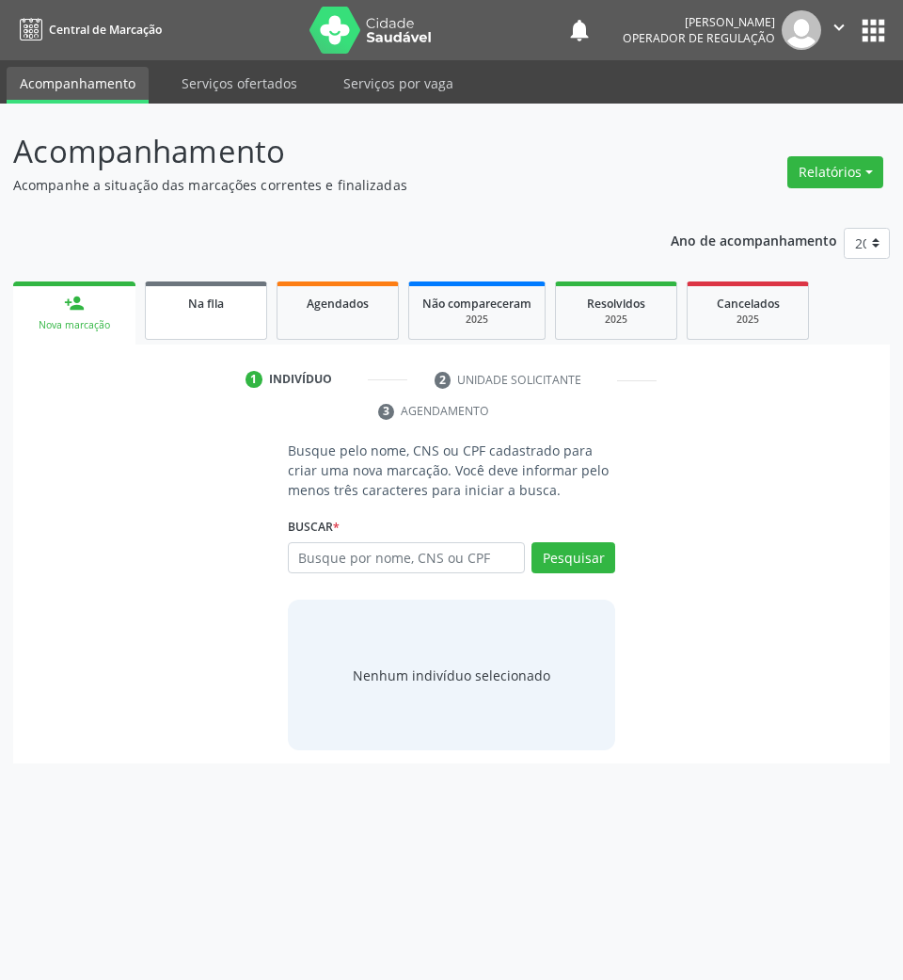
click at [208, 328] on link "Na fila" at bounding box center [206, 310] width 122 height 58
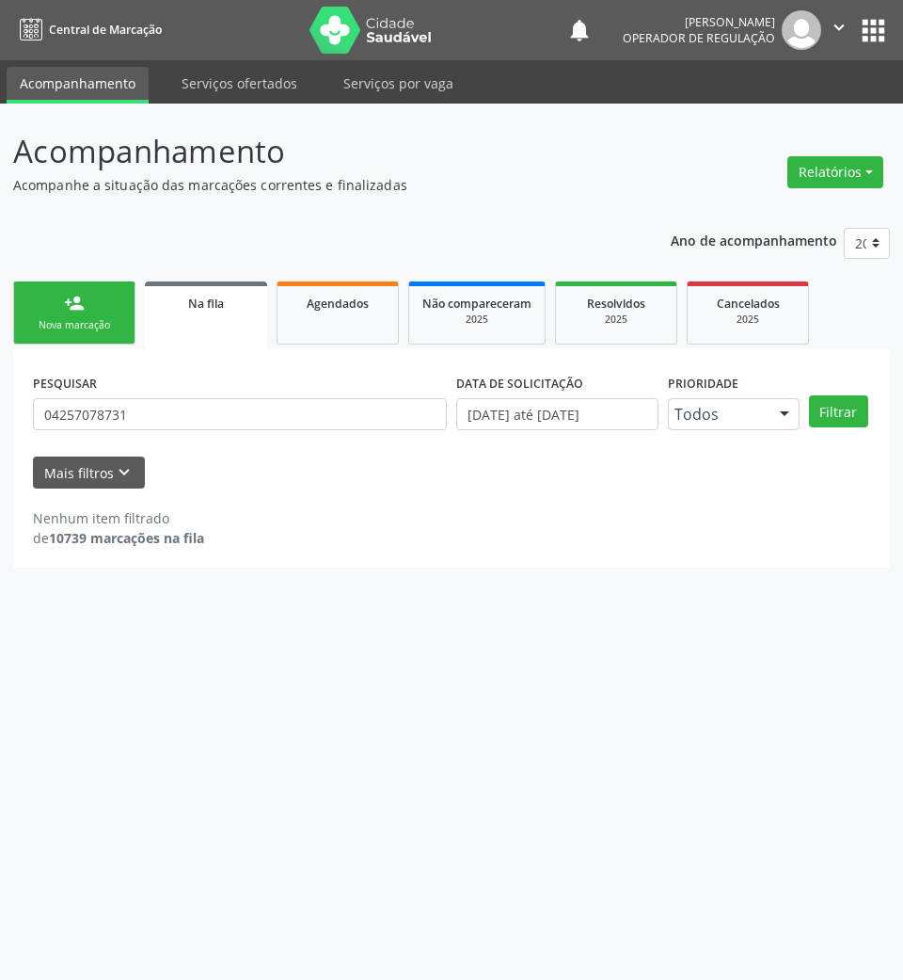
click at [148, 434] on div "PESQUISAR 04257078731" at bounding box center [239, 405] width 423 height 73
click at [137, 407] on input "04257078731" at bounding box center [240, 414] width 414 height 32
click at [136, 407] on input "04257078731" at bounding box center [240, 414] width 414 height 32
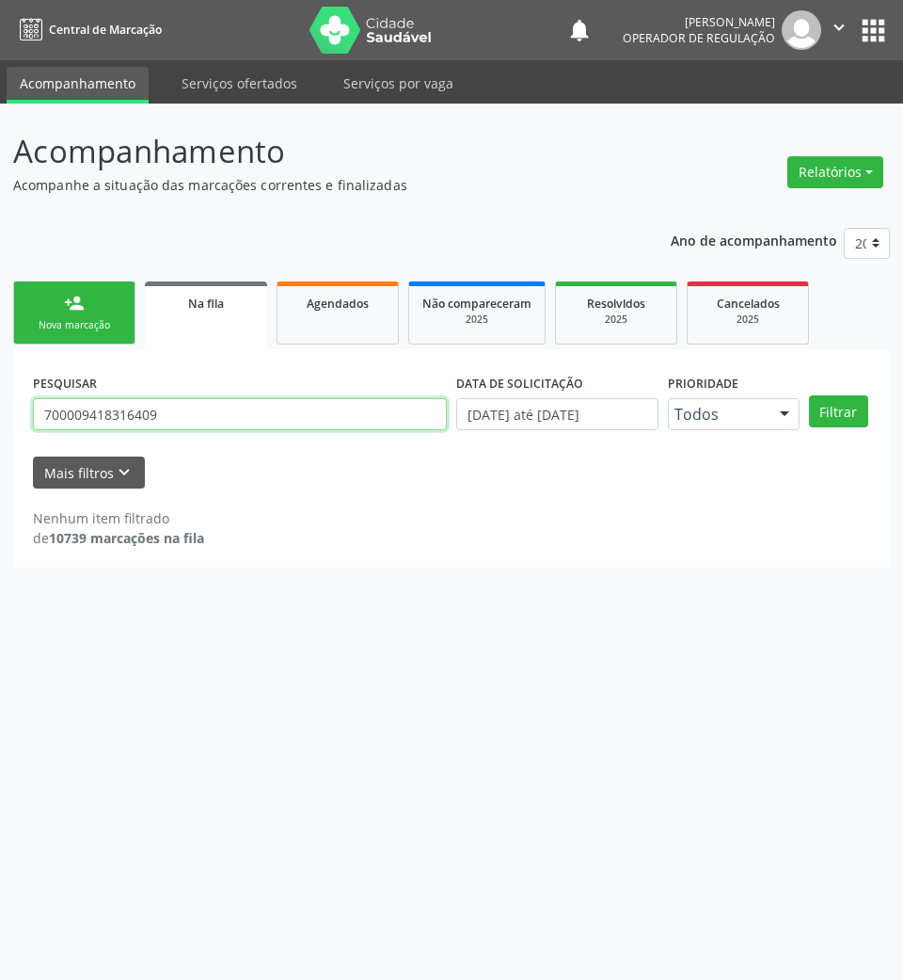
type input "700009418316409"
click at [809, 395] on button "Filtrar" at bounding box center [838, 411] width 59 height 32
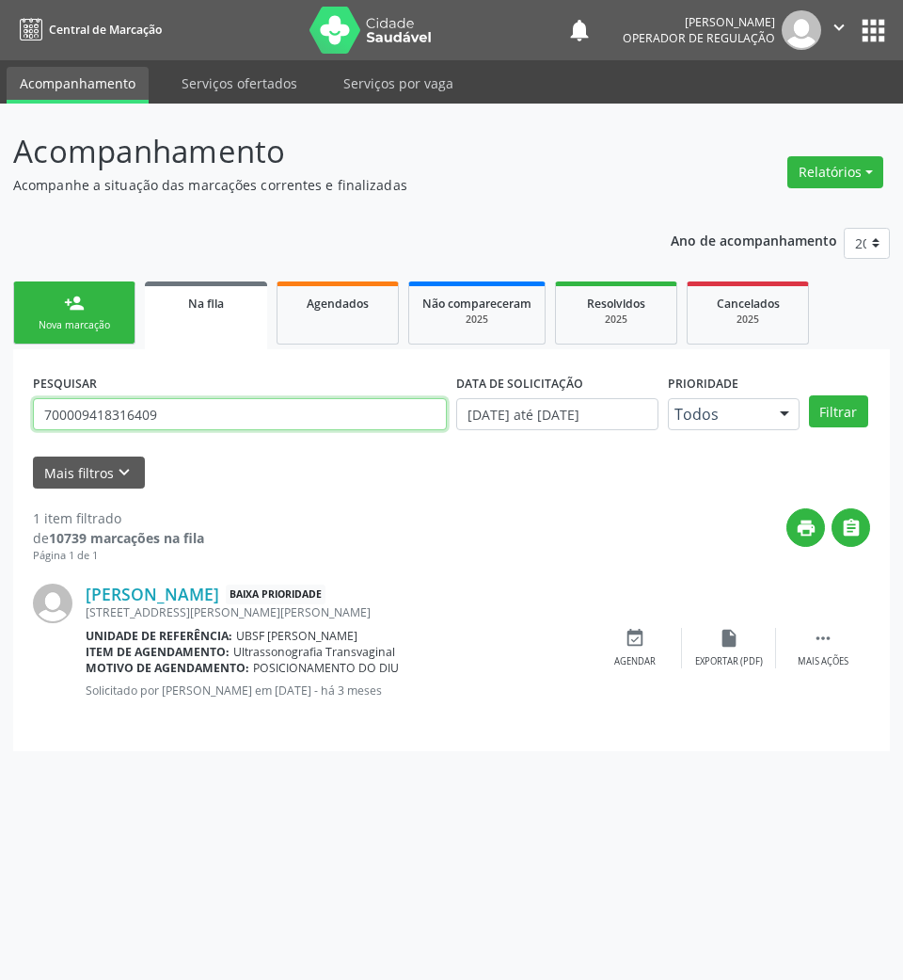
click at [155, 415] on input "700009418316409" at bounding box center [240, 414] width 414 height 32
click at [638, 632] on icon "event_available" at bounding box center [635, 638] width 21 height 21
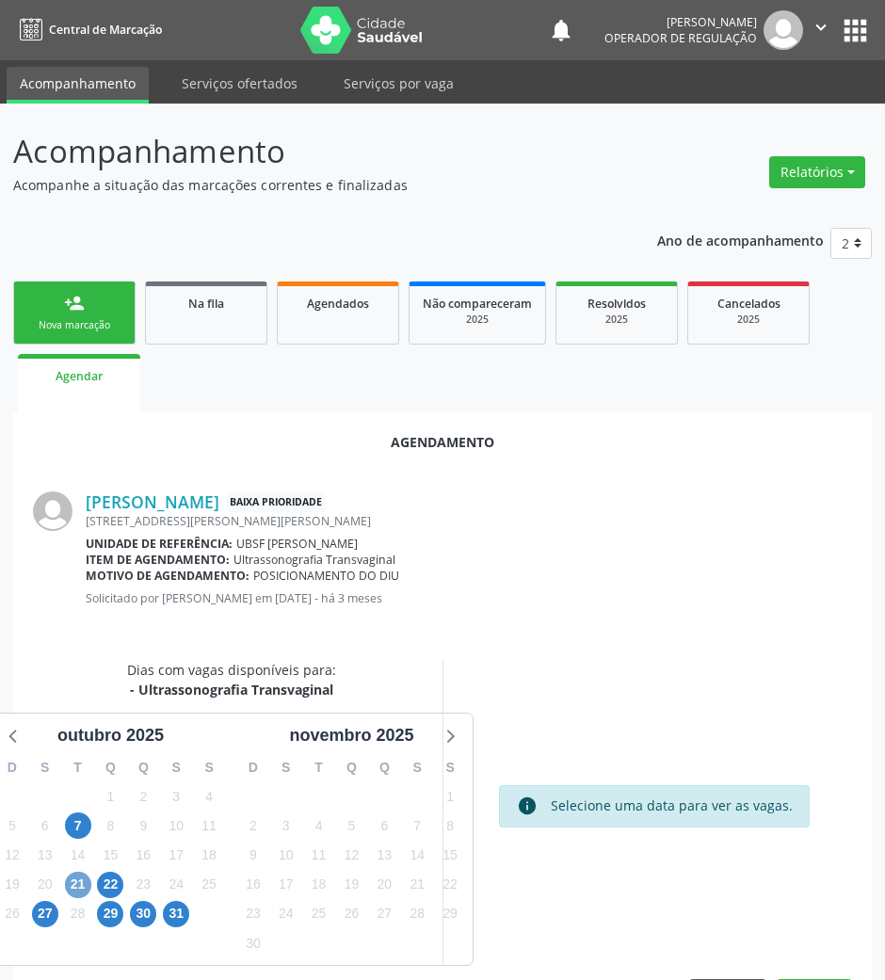
click at [77, 892] on span "21" at bounding box center [78, 884] width 26 height 26
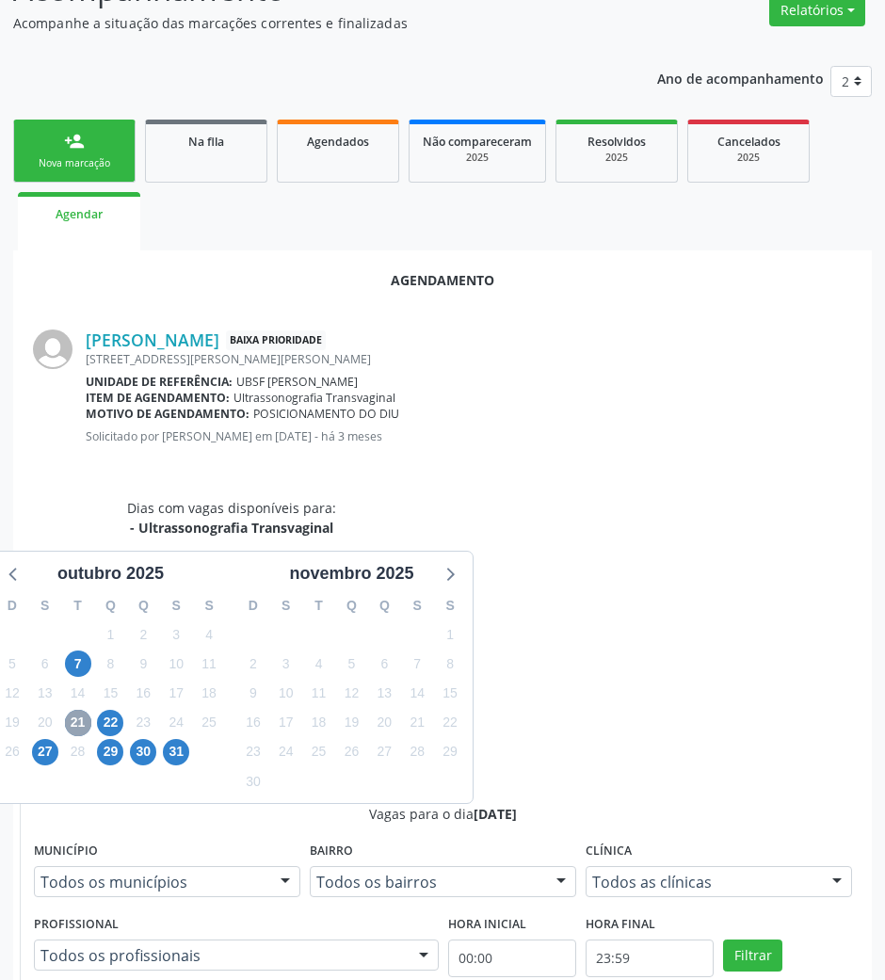
scroll to position [378, 0]
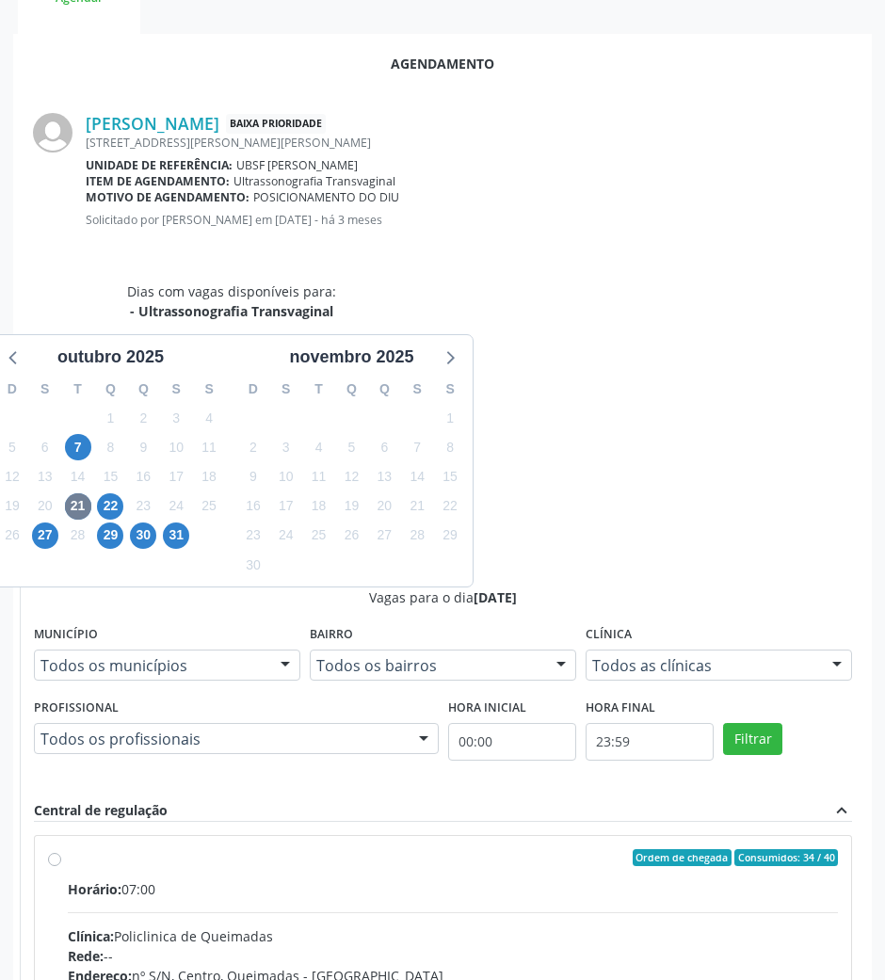
click at [672, 979] on div "Telefone: --" at bounding box center [453, 995] width 770 height 20
click at [61, 849] on input "Ordem de chegada Consumidos: 34 / 40 Horário: 07:00 Clínica: Policlinica de Que…" at bounding box center [54, 857] width 13 height 17
radio input "true"
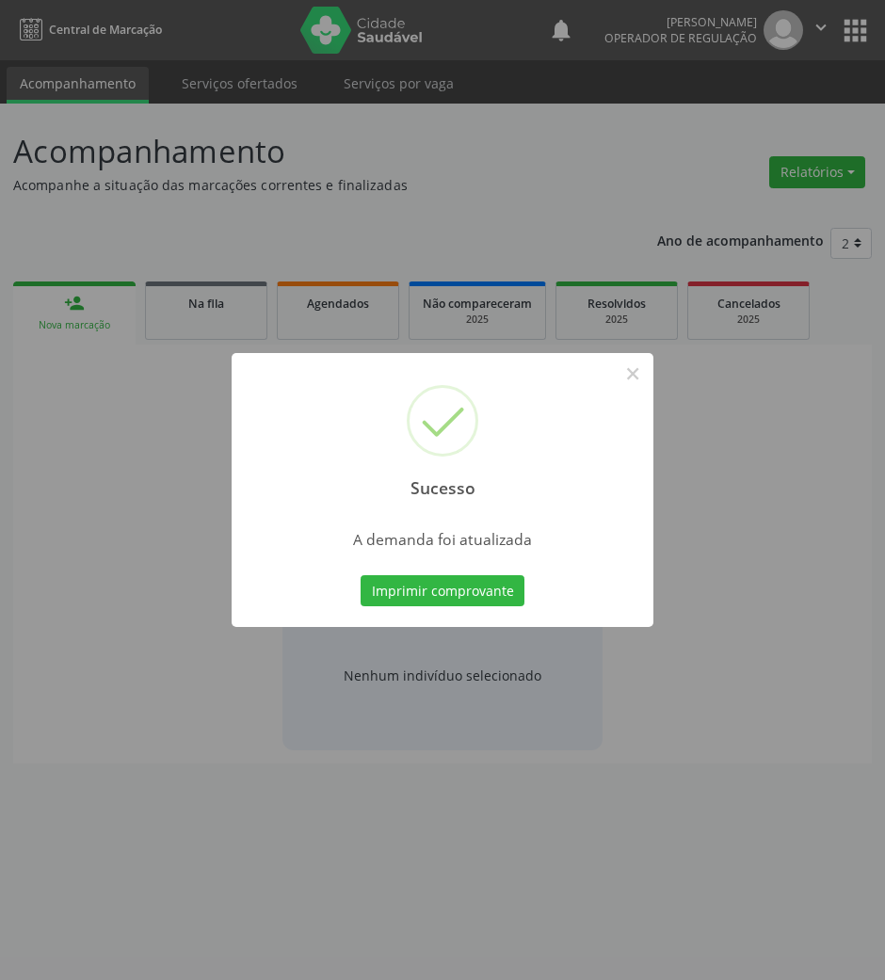
scroll to position [0, 0]
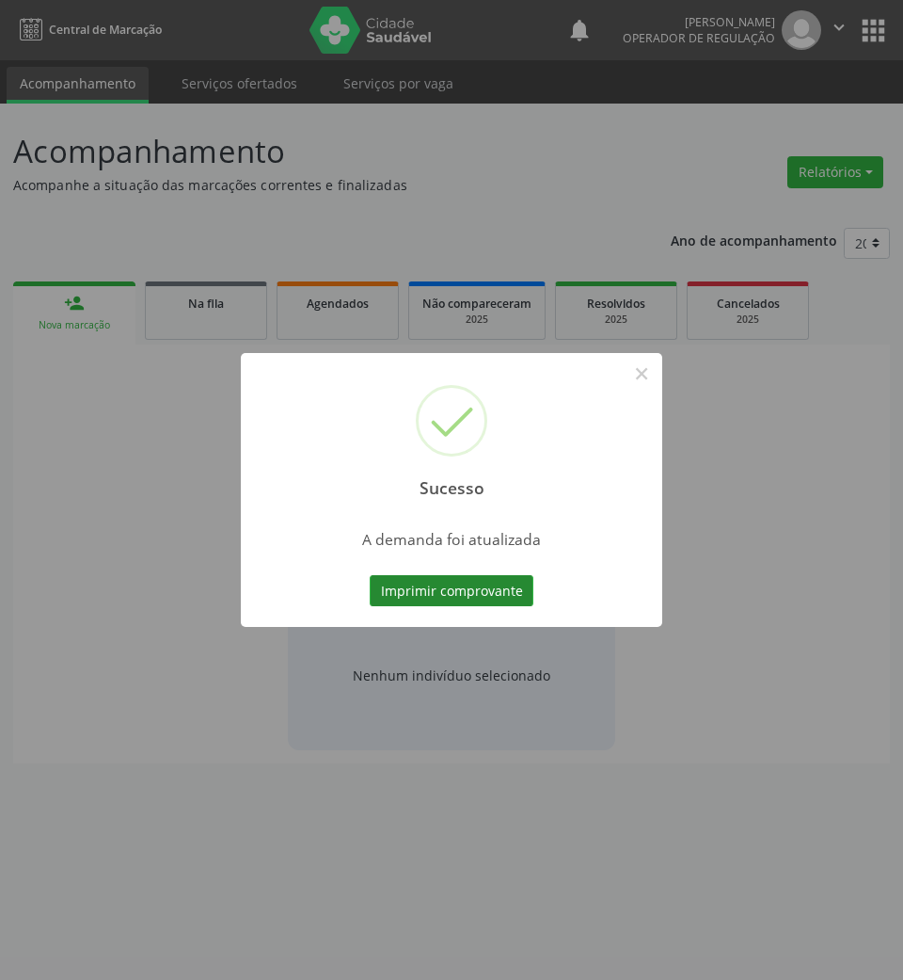
click at [446, 582] on button "Imprimir comprovante" at bounding box center [452, 591] width 164 height 32
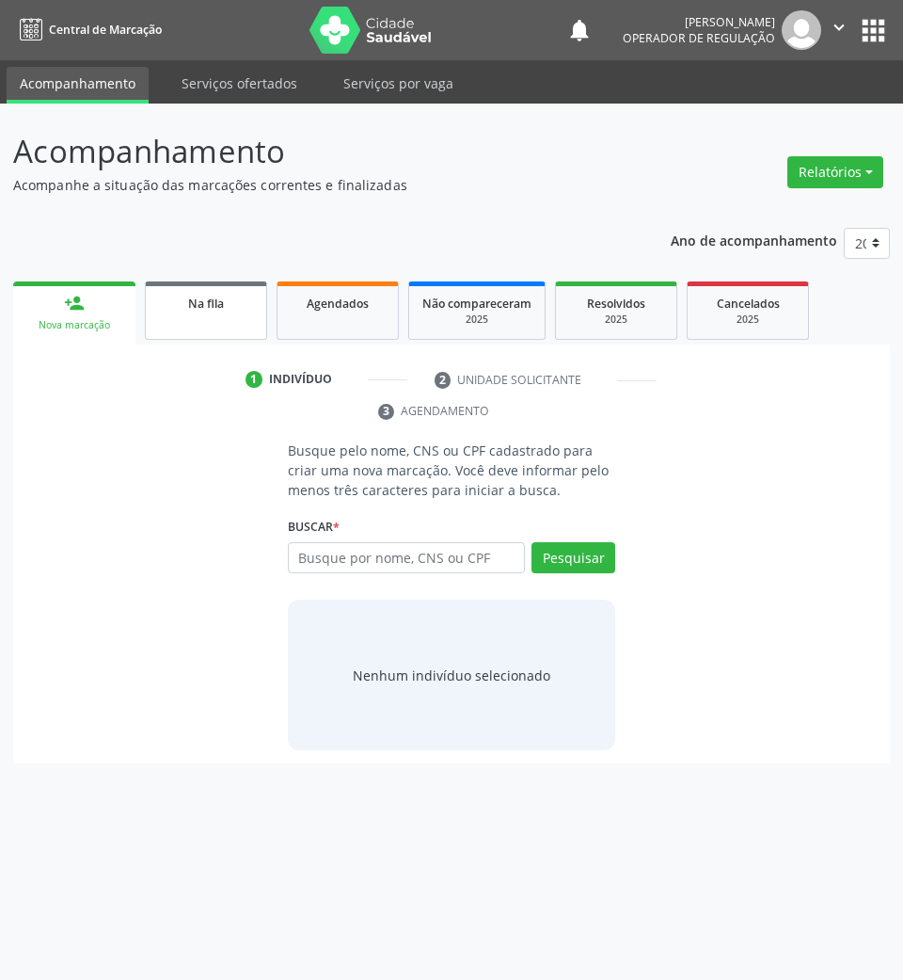
click at [179, 305] on div "Na fila" at bounding box center [206, 303] width 94 height 20
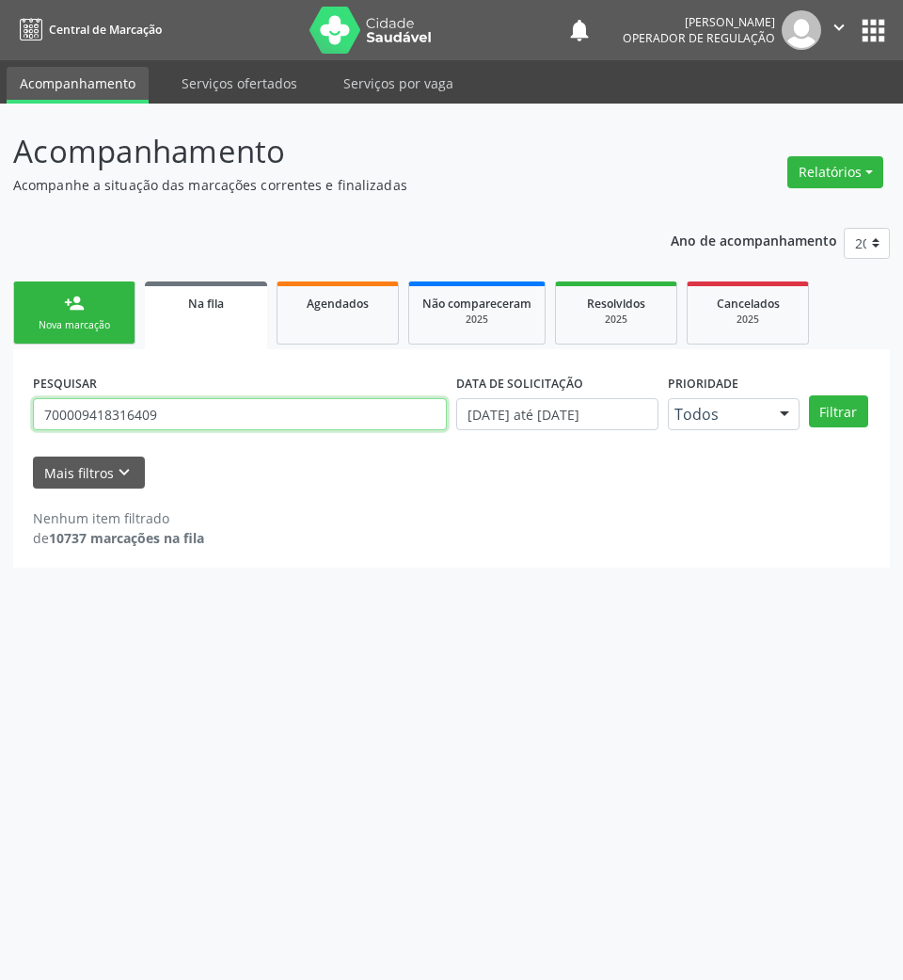
click at [404, 423] on input "700009418316409" at bounding box center [240, 414] width 414 height 32
type input "700006922084009"
click at [809, 395] on button "Filtrar" at bounding box center [838, 411] width 59 height 32
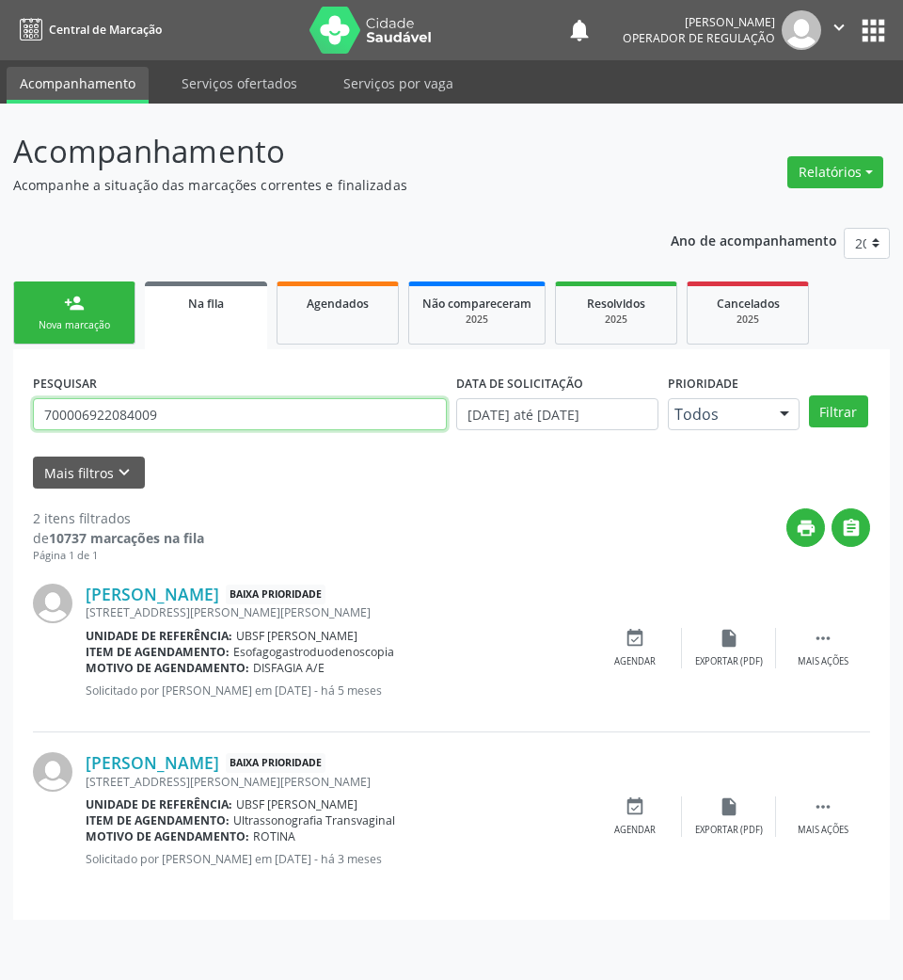
click at [242, 426] on input "700006922084009" at bounding box center [240, 414] width 414 height 32
click at [646, 830] on div "Agendar" at bounding box center [635, 829] width 41 height 13
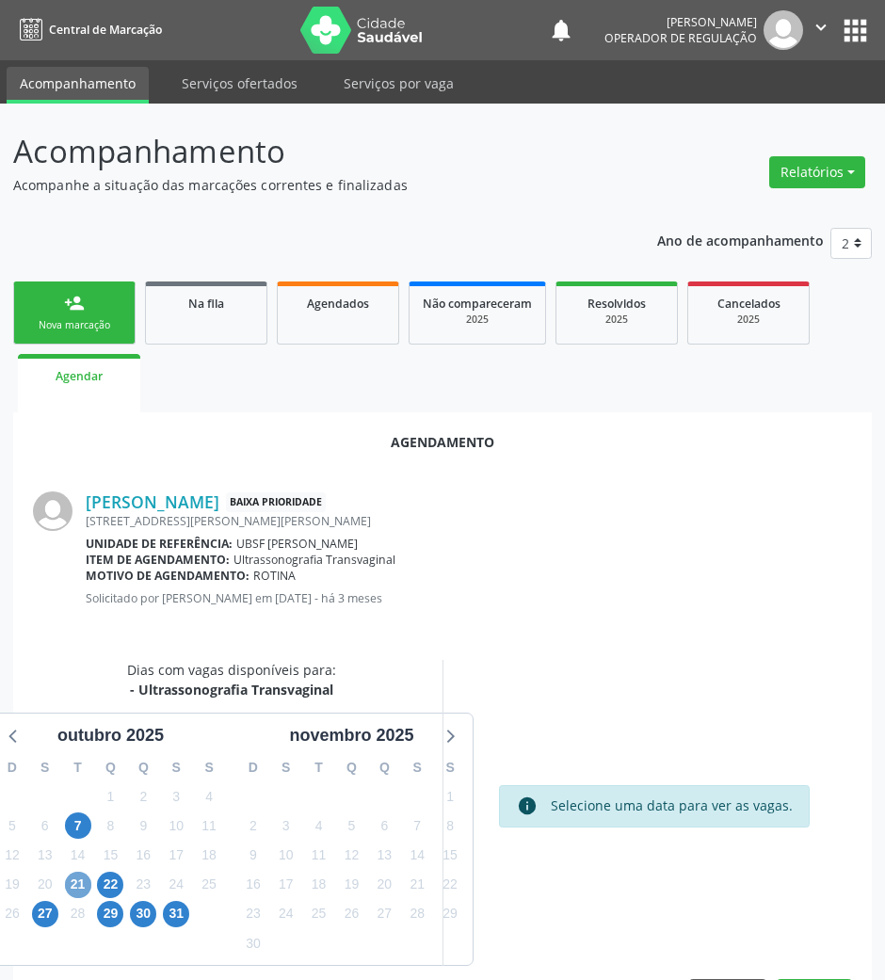
click at [84, 873] on span "21" at bounding box center [78, 884] width 26 height 26
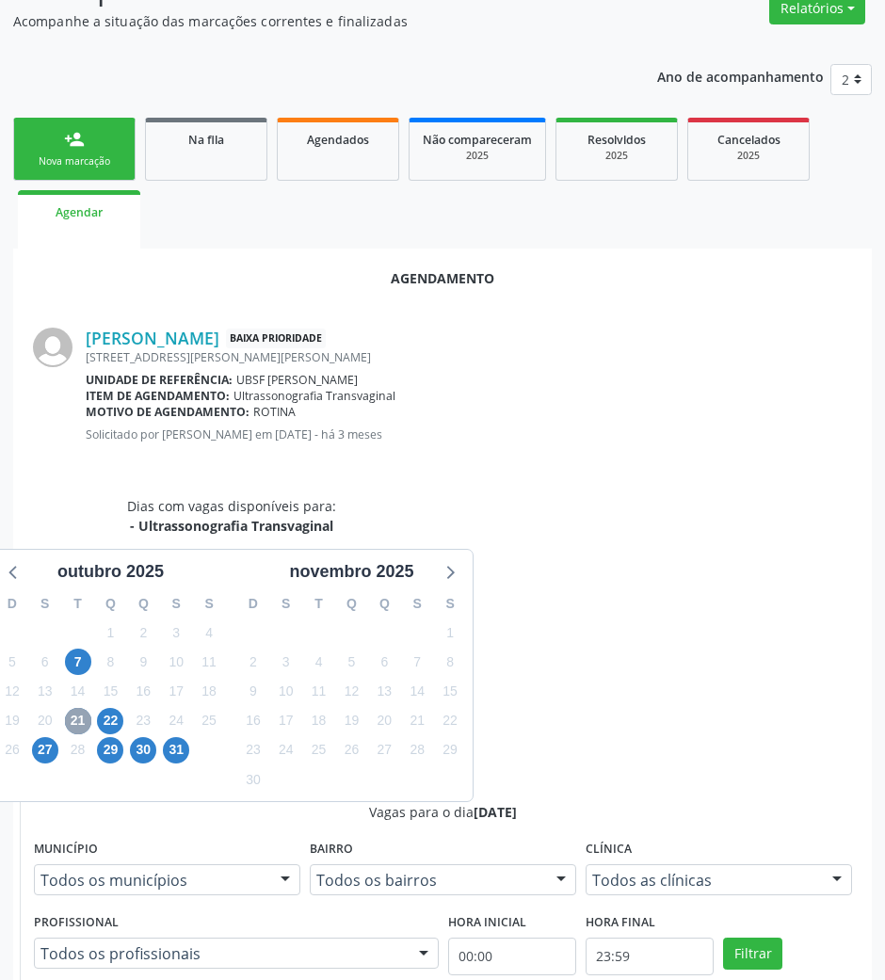
scroll to position [378, 0]
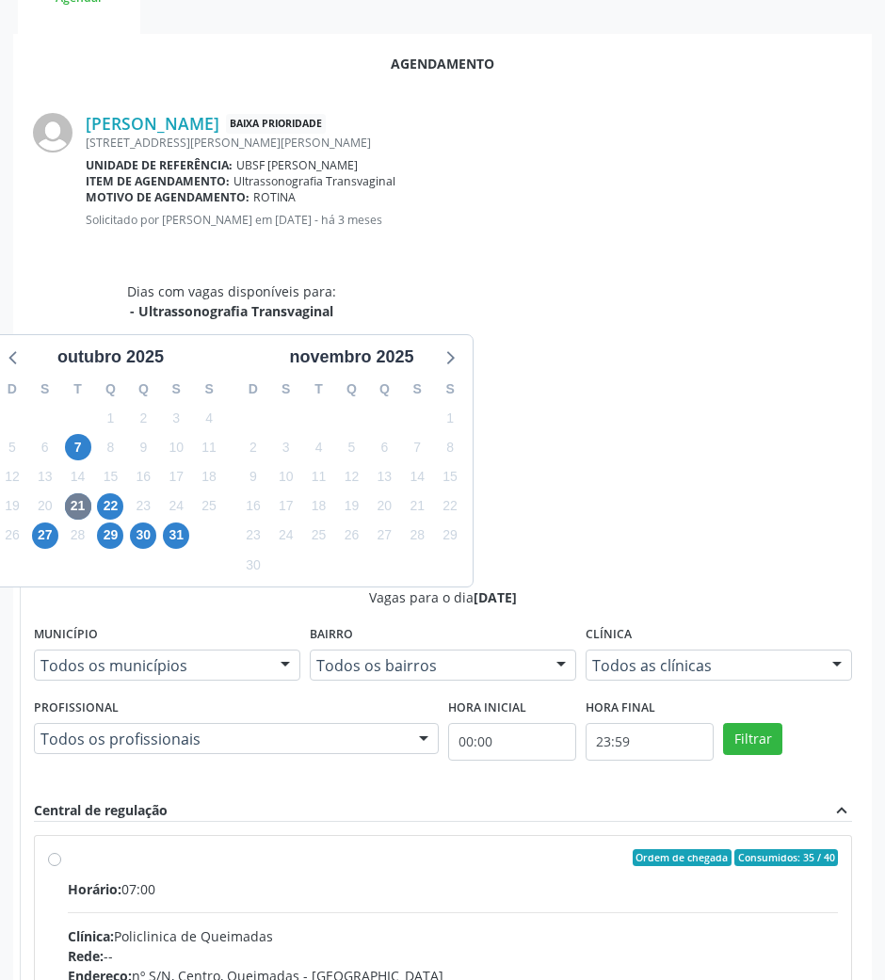
drag, startPoint x: 634, startPoint y: 716, endPoint x: 724, endPoint y: 806, distance: 127.1
click at [61, 849] on input "Ordem de chegada Consumidos: 35 / 40 Horário: 07:00 Clínica: Policlinica de Que…" at bounding box center [54, 857] width 13 height 17
radio input "true"
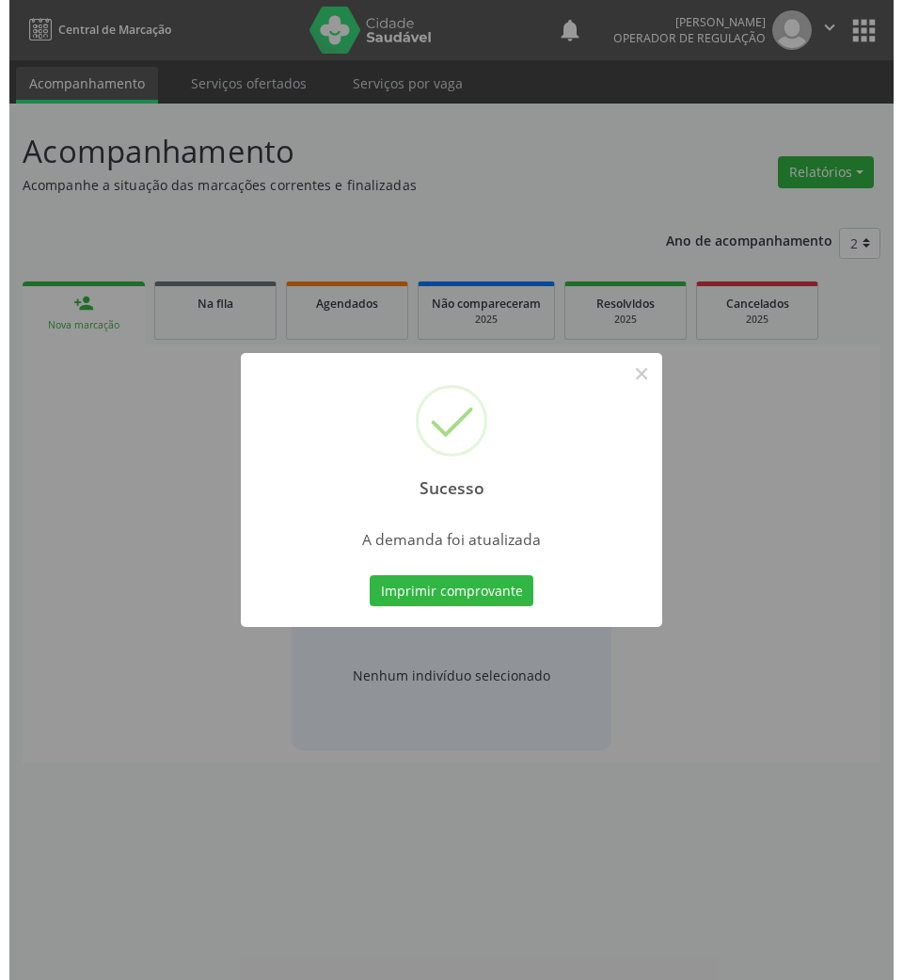
scroll to position [0, 0]
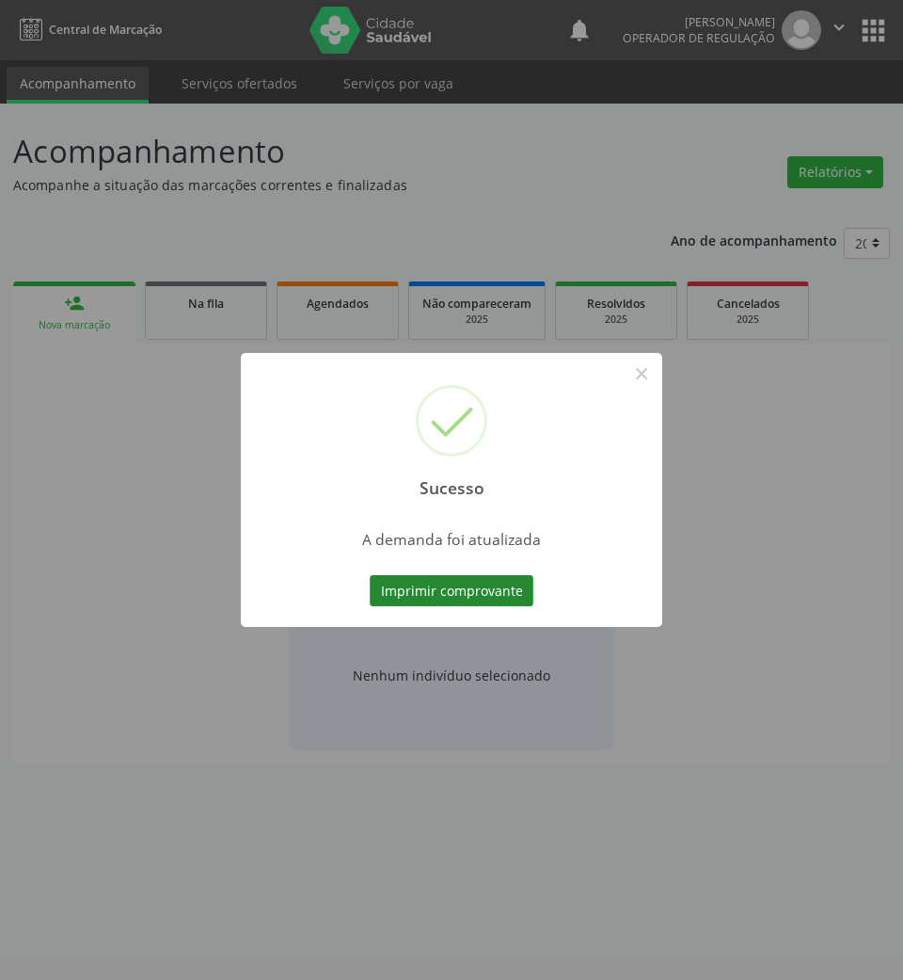
click at [475, 597] on button "Imprimir comprovante" at bounding box center [452, 591] width 164 height 32
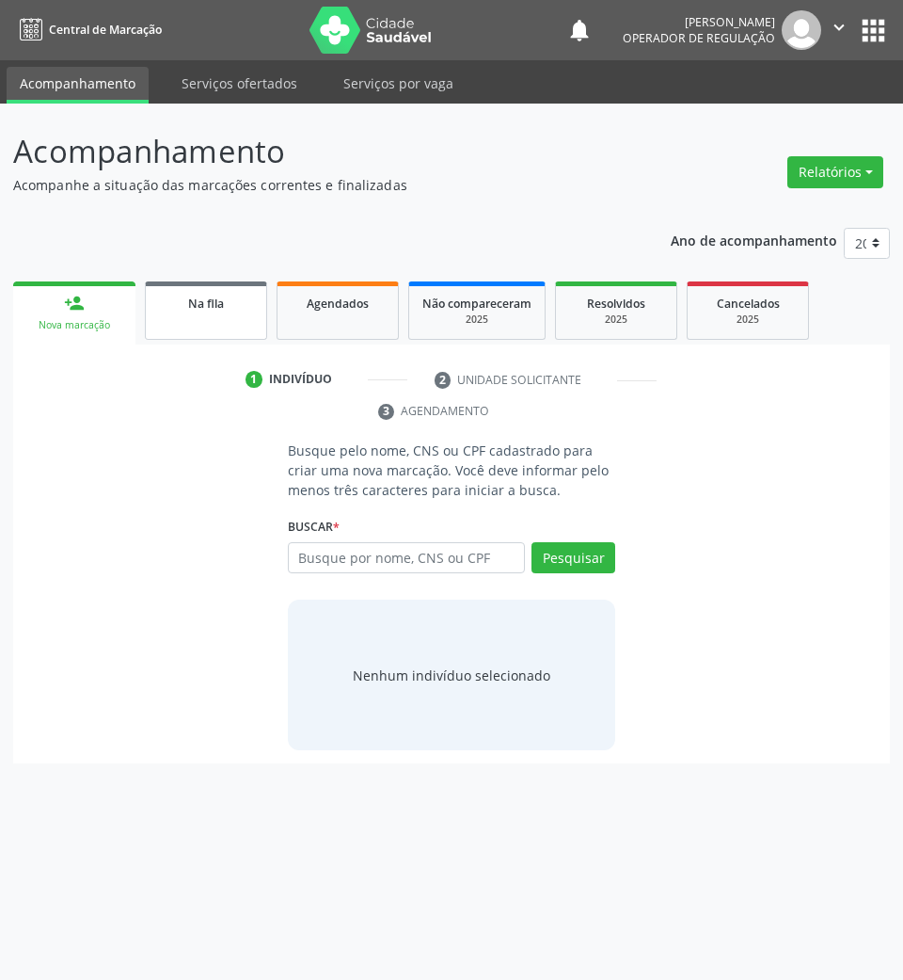
click at [177, 339] on div "person_add Nova marcação Na fila Agendados Não compareceram 2025 Resolvidos 202…" at bounding box center [451, 520] width 877 height 487
click at [177, 327] on link "Na fila" at bounding box center [206, 310] width 122 height 58
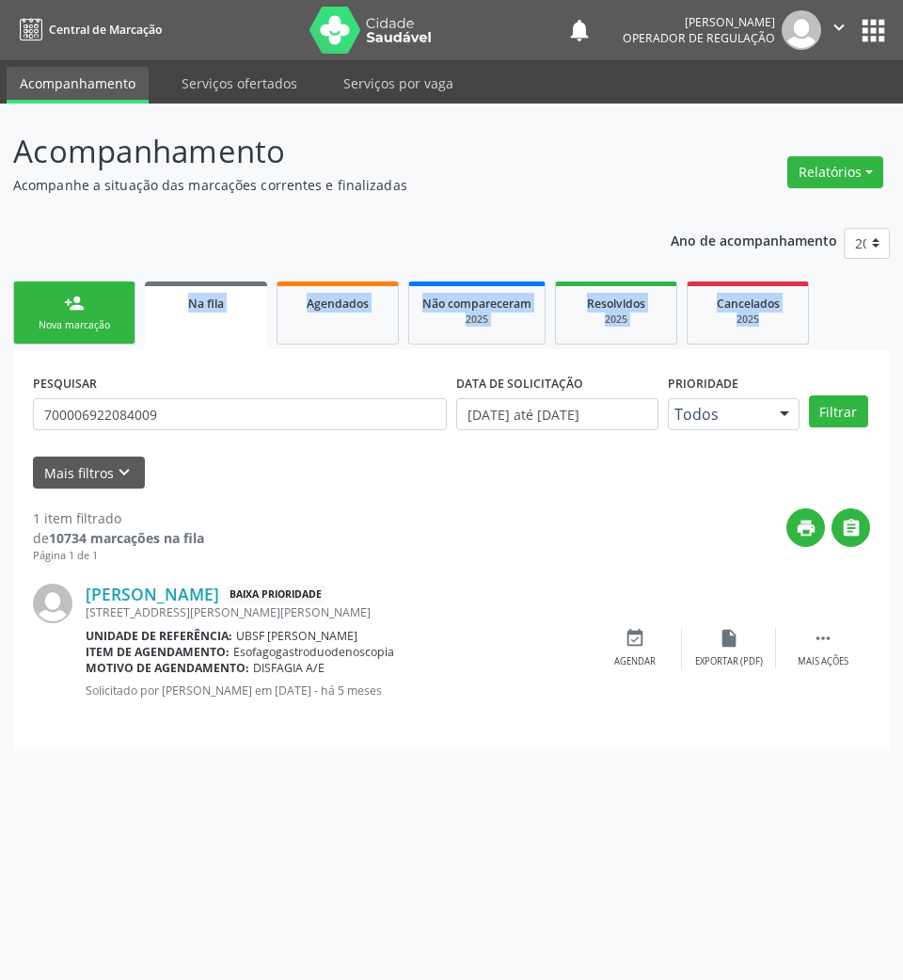
click at [877, 20] on button "apps" at bounding box center [873, 30] width 33 height 33
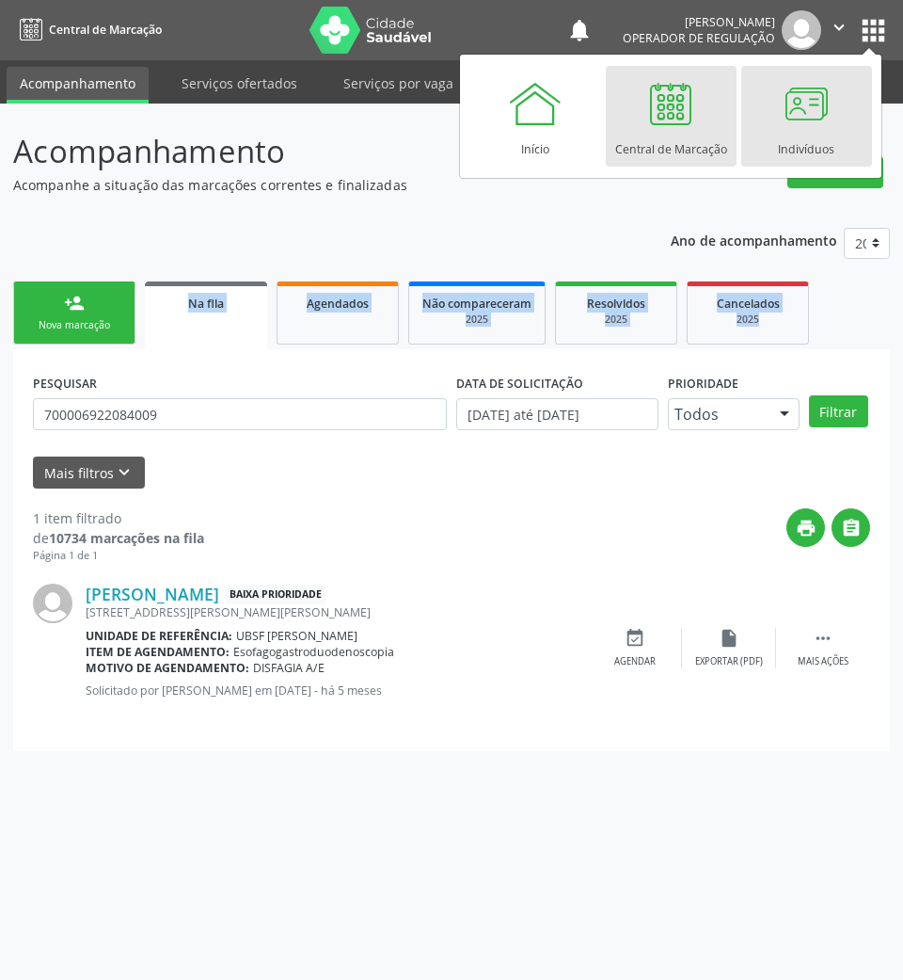
click at [791, 134] on div "Indivíduos" at bounding box center [806, 144] width 56 height 25
